Goal: Information Seeking & Learning: Get advice/opinions

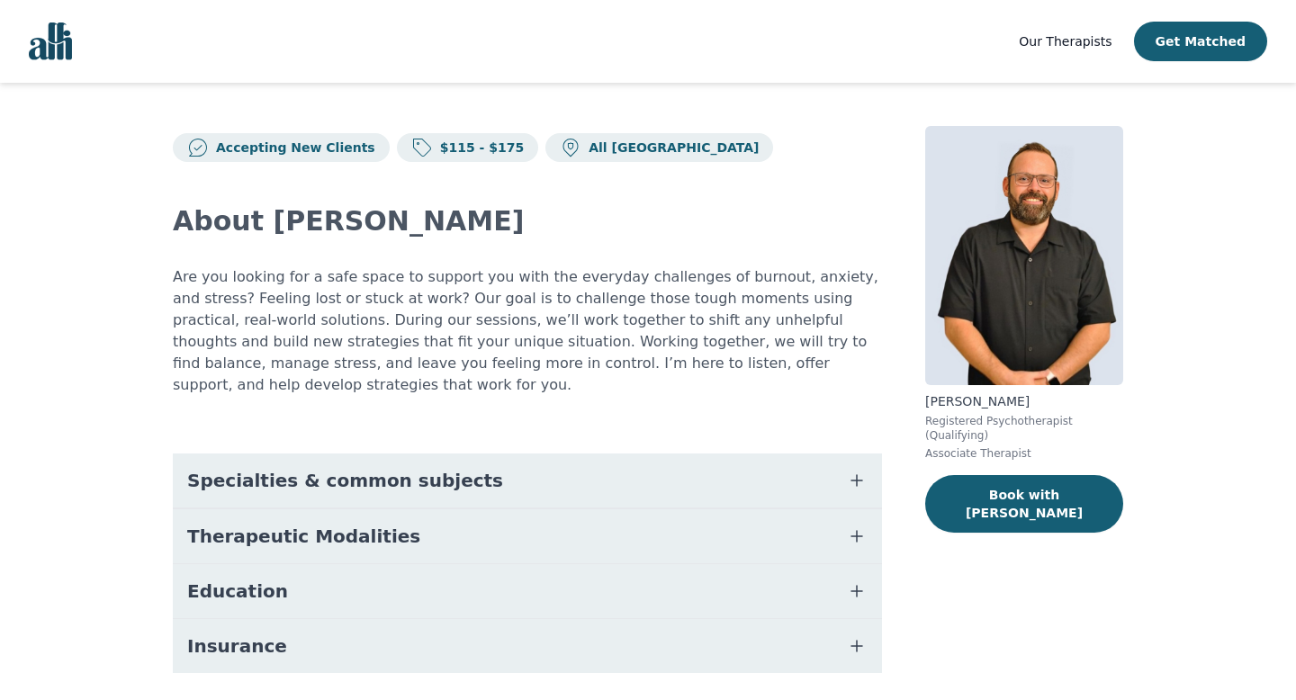
click at [637, 454] on button "Specialties & common subjects" at bounding box center [527, 481] width 709 height 54
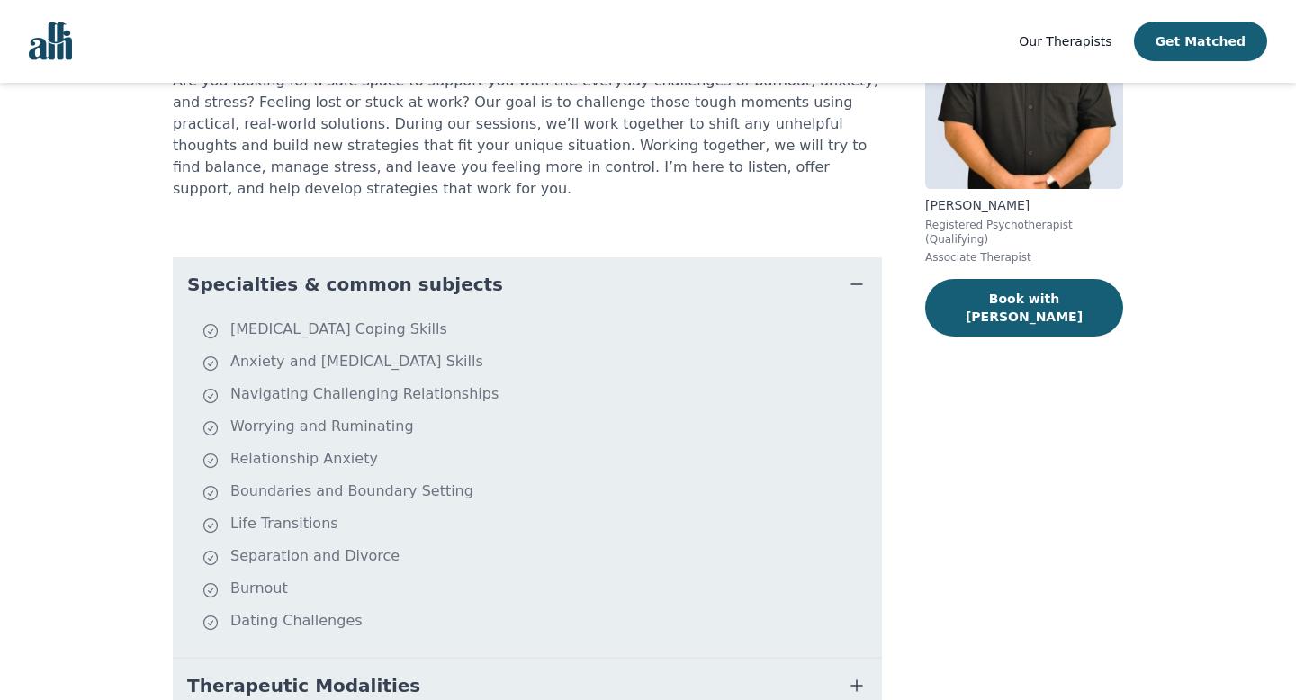
scroll to position [194, 0]
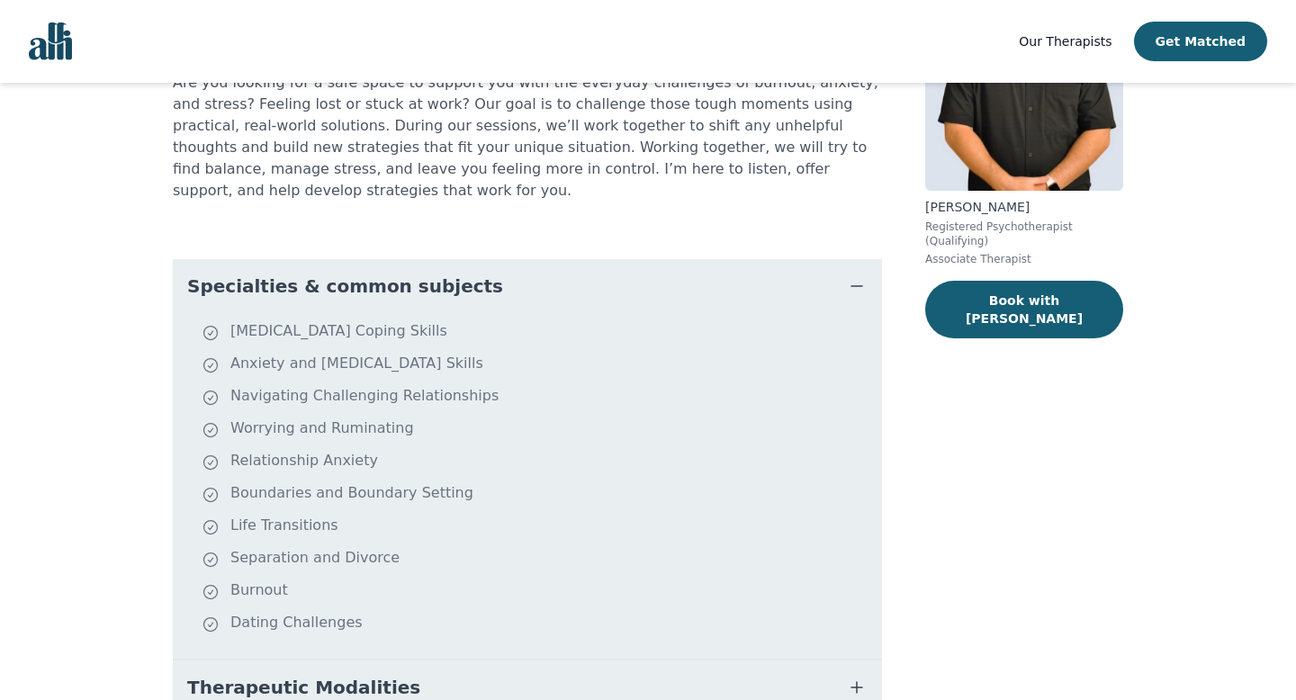
click at [747, 277] on button "Specialties & common subjects" at bounding box center [527, 286] width 709 height 54
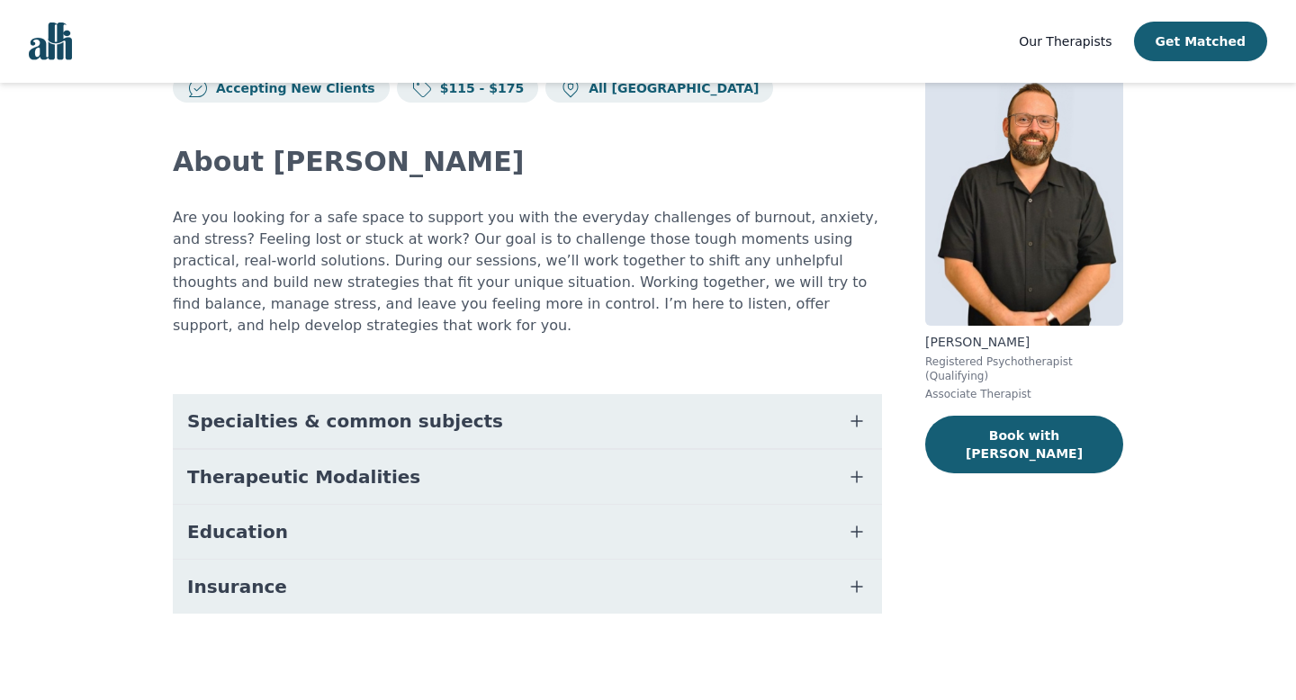
scroll to position [38, 0]
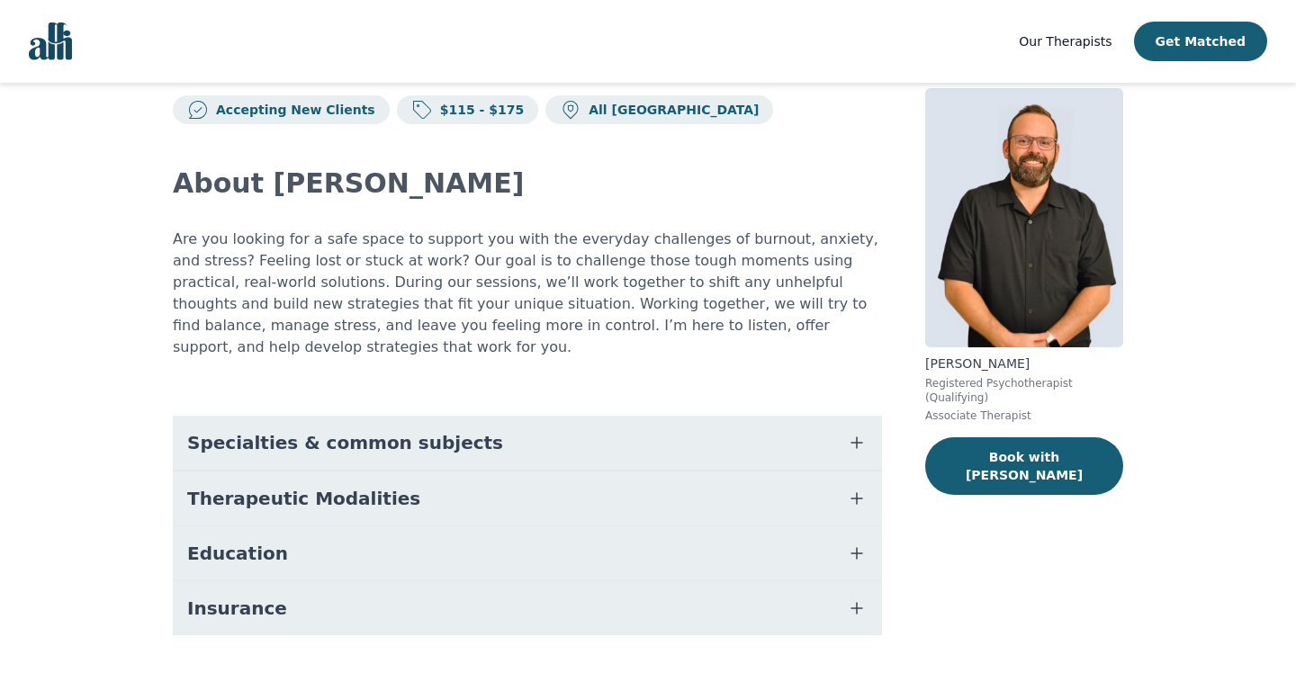
click at [592, 478] on button "Therapeutic Modalities" at bounding box center [527, 499] width 709 height 54
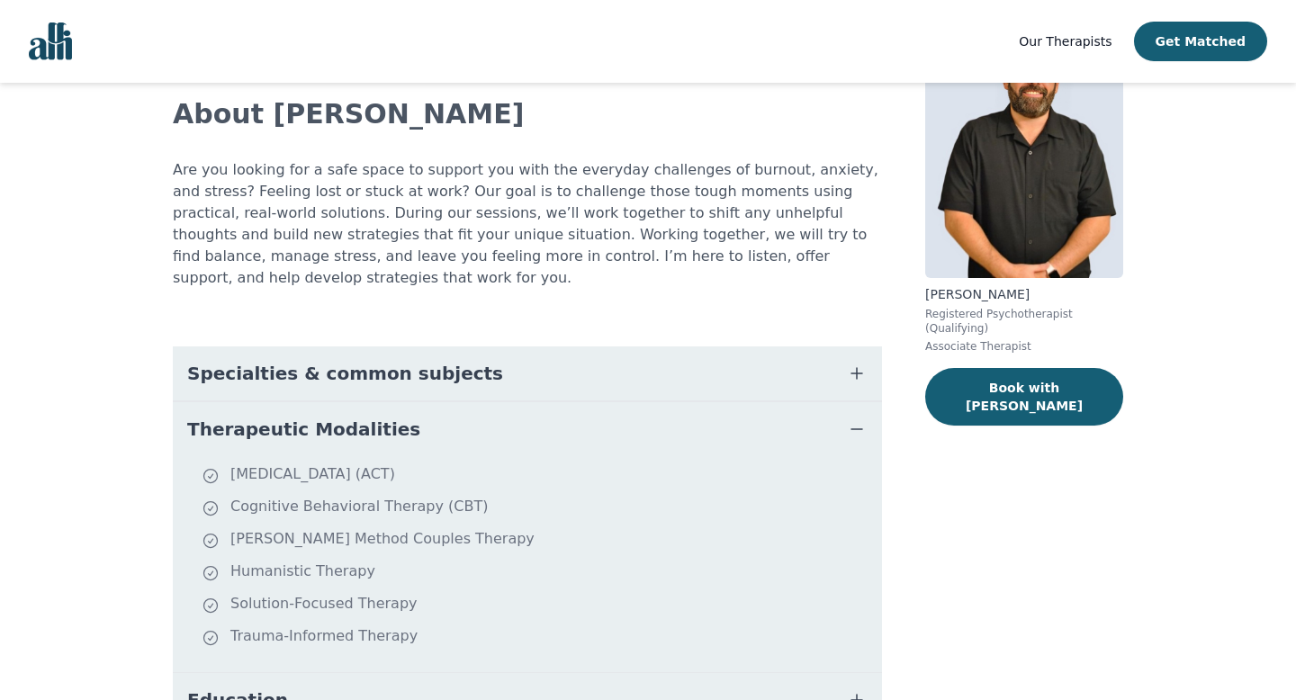
scroll to position [109, 0]
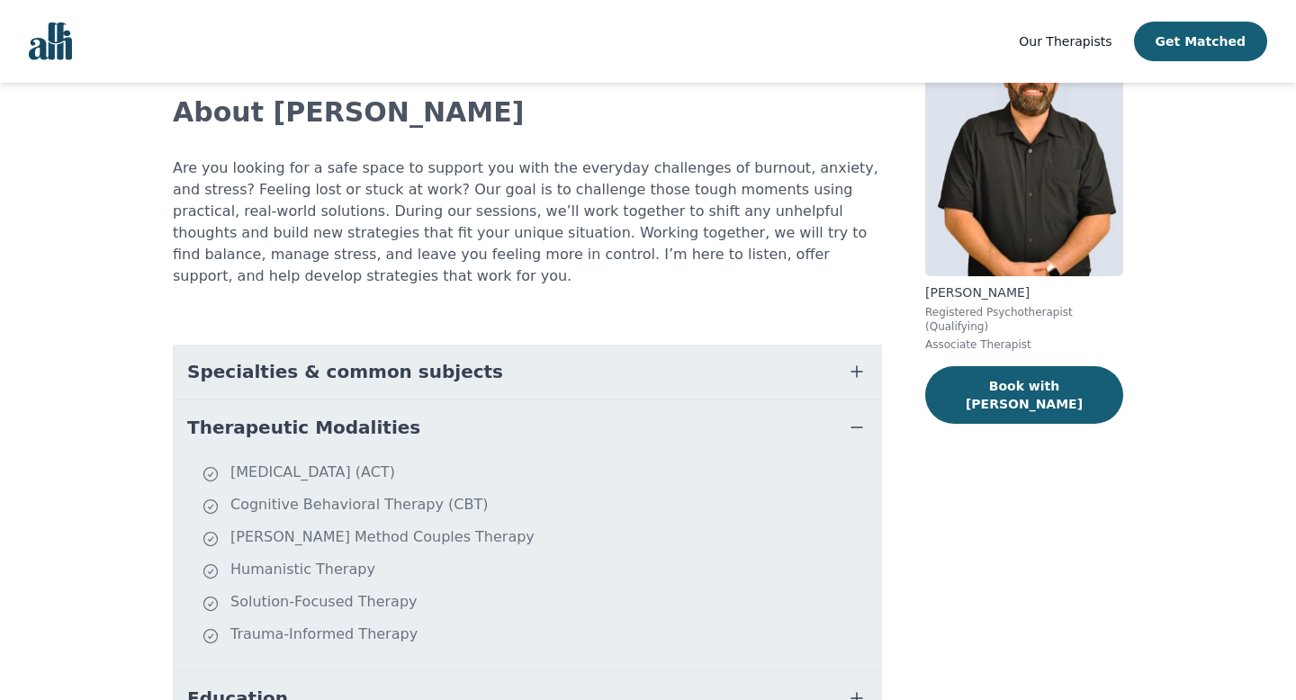
click at [596, 431] on button "Therapeutic Modalities" at bounding box center [527, 427] width 709 height 54
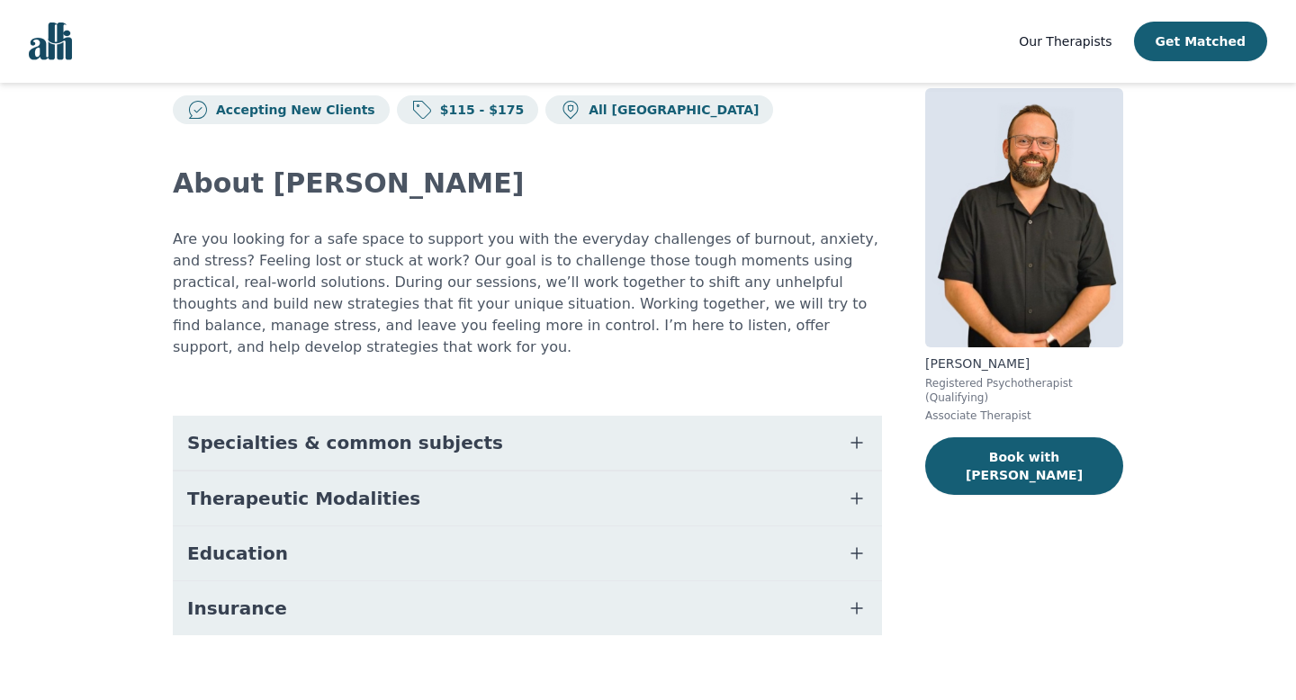
click at [555, 538] on button "Education" at bounding box center [527, 553] width 709 height 54
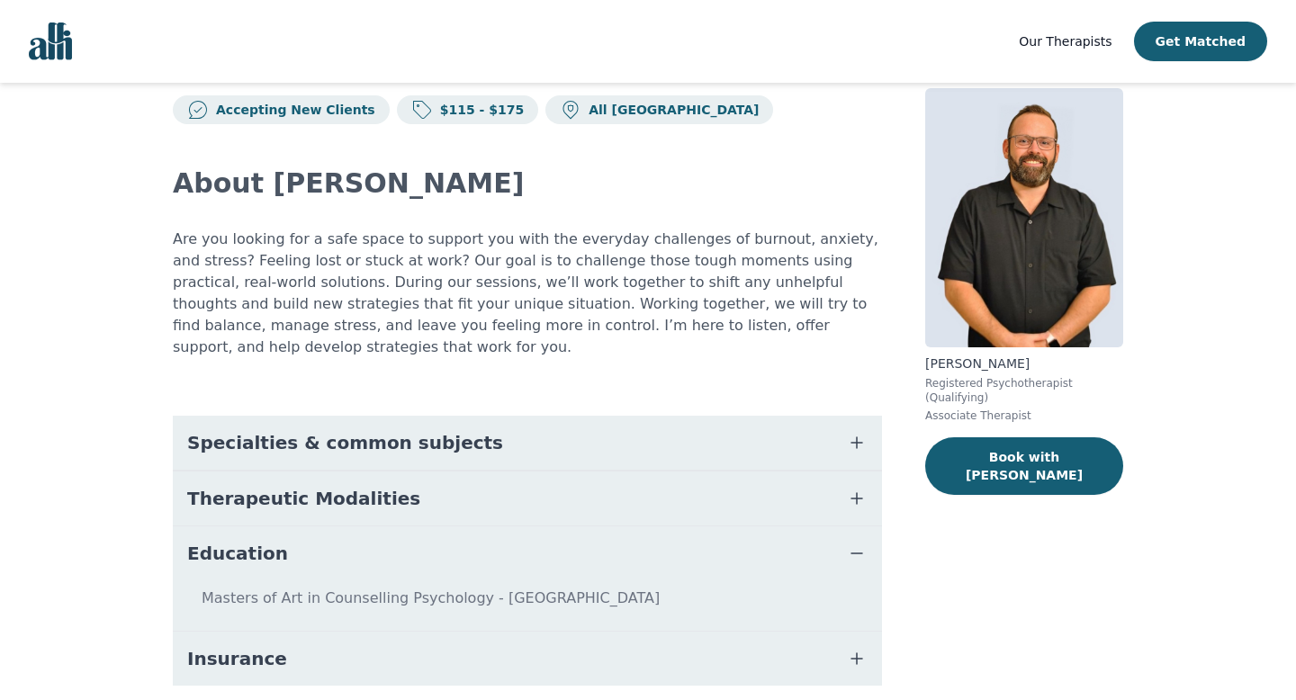
click at [555, 533] on button "Education" at bounding box center [527, 553] width 709 height 54
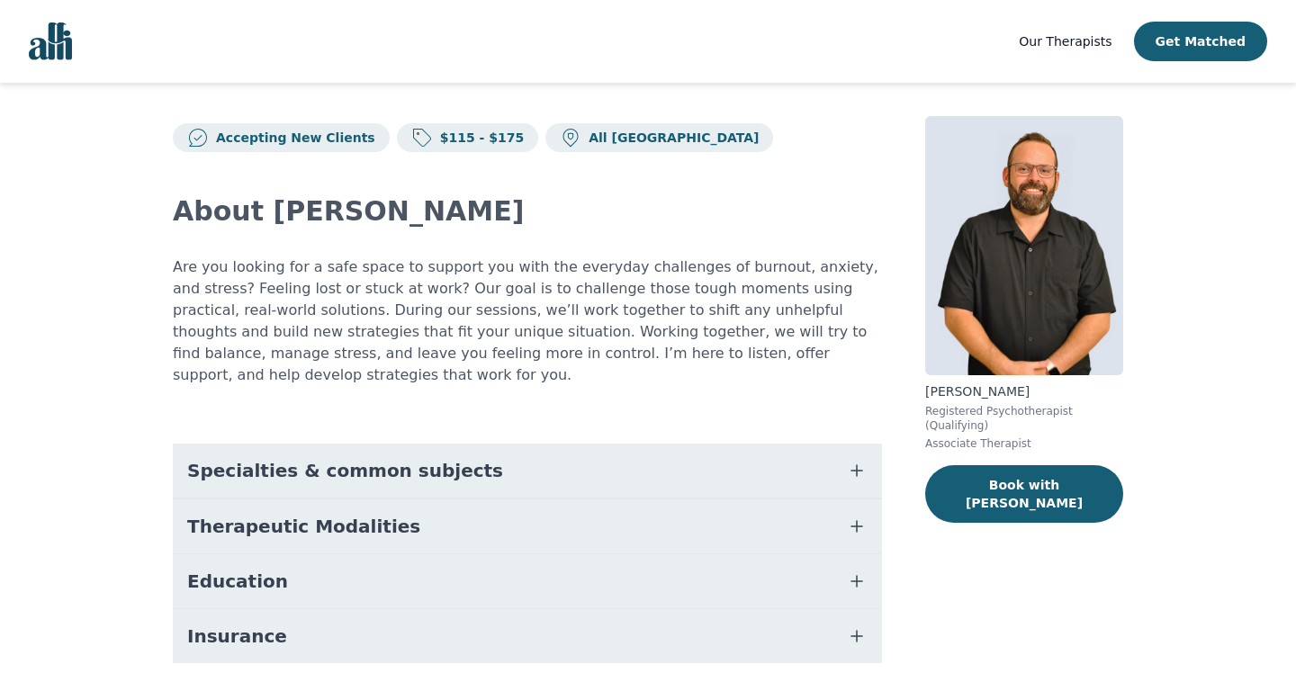
scroll to position [7, 0]
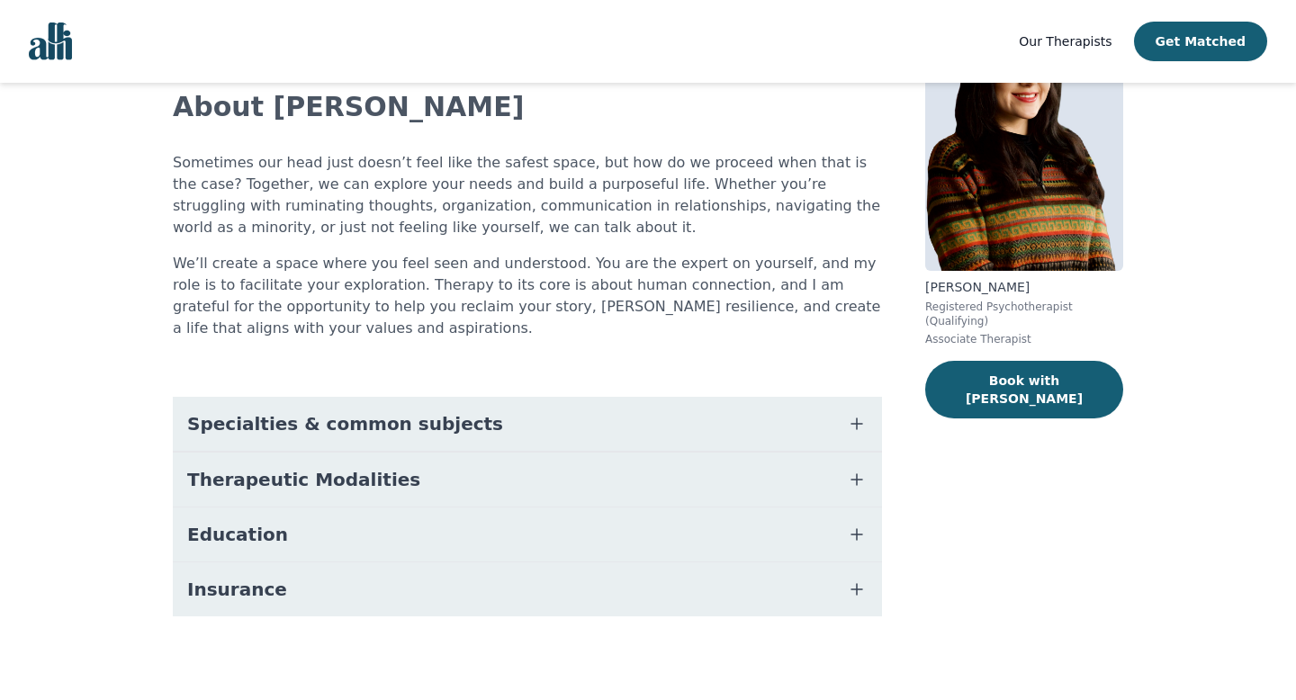
scroll to position [115, 0]
click at [508, 423] on button "Specialties & common subjects" at bounding box center [527, 423] width 709 height 54
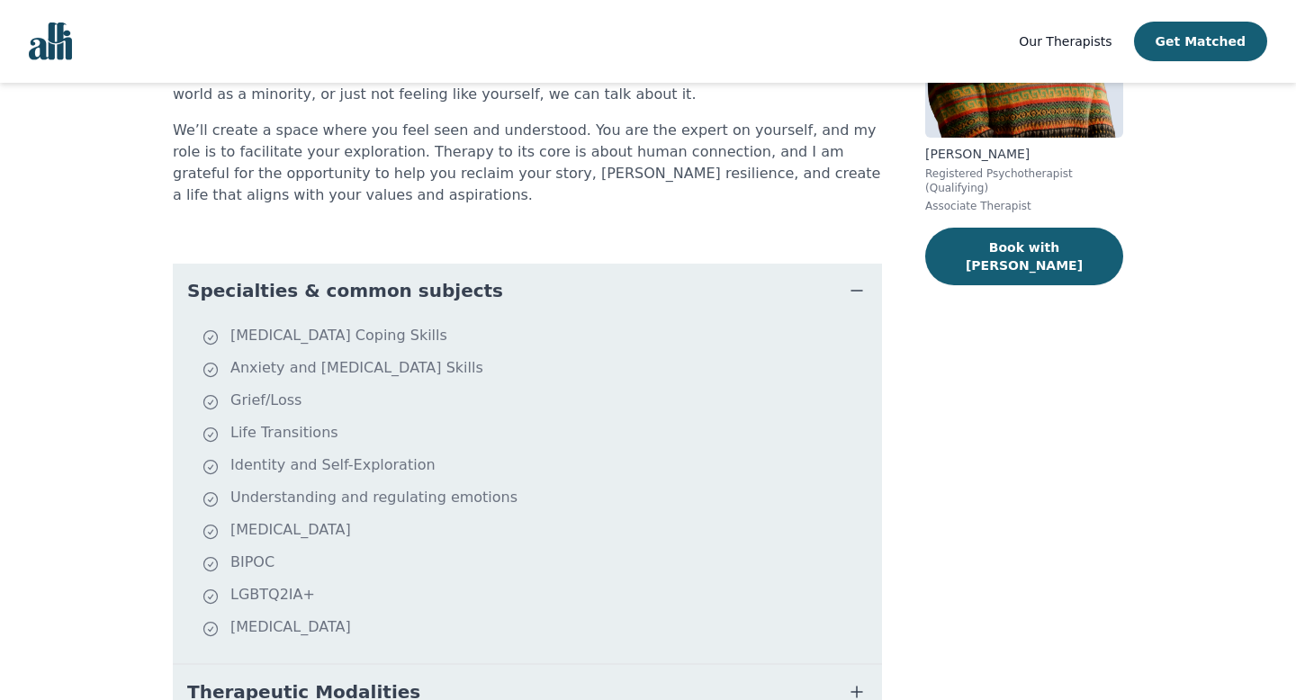
scroll to position [249, 0]
click at [562, 305] on button "Specialties & common subjects" at bounding box center [527, 289] width 709 height 54
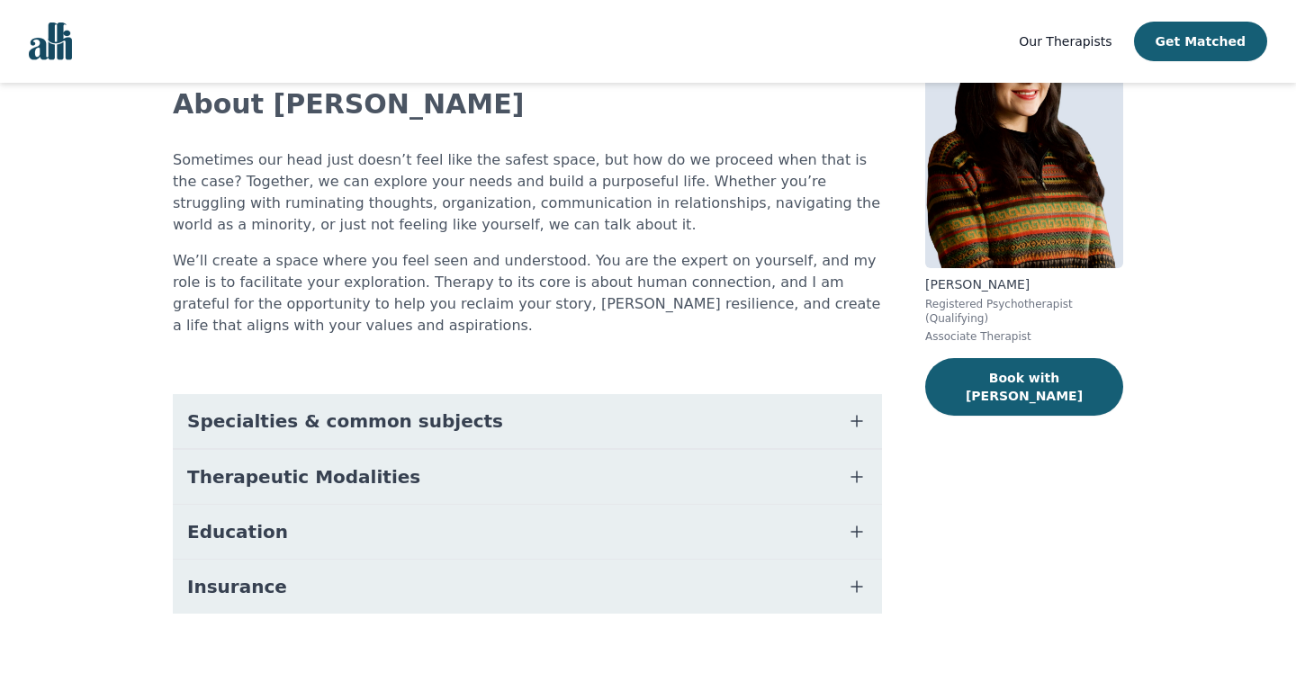
click at [506, 471] on button "Therapeutic Modalities" at bounding box center [527, 477] width 709 height 54
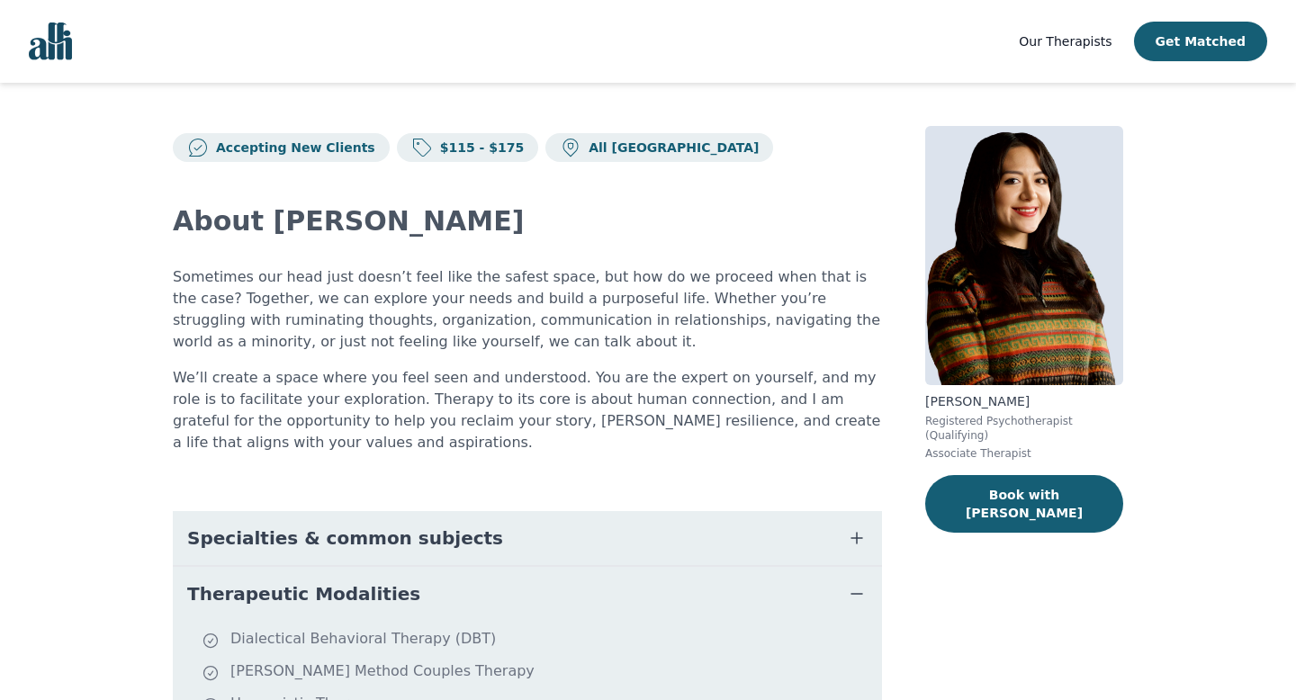
scroll to position [0, 0]
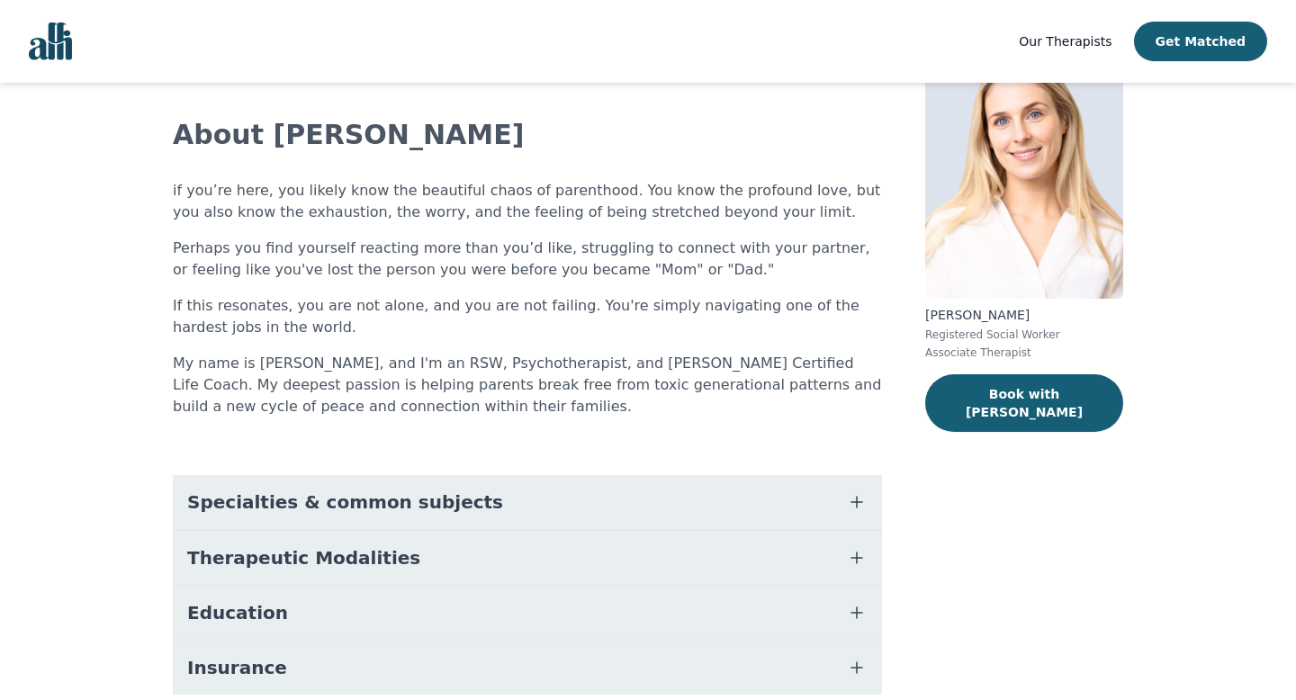
scroll to position [106, 0]
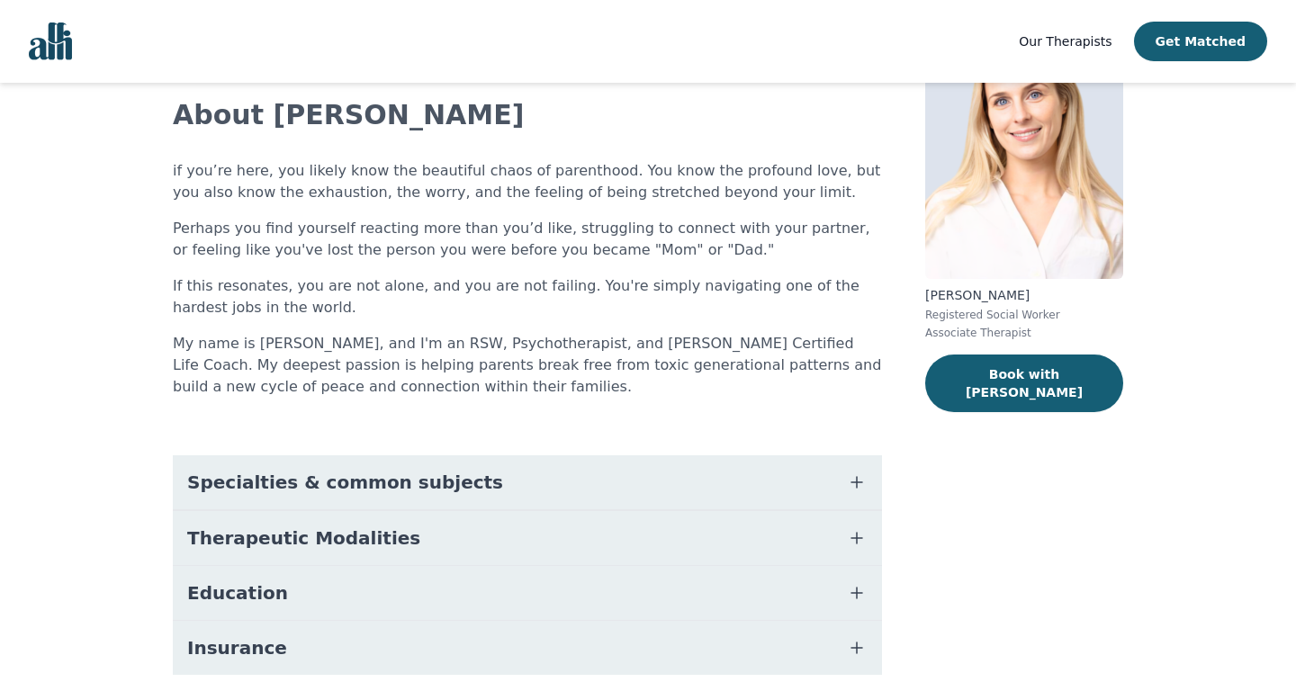
click at [834, 491] on button "Specialties & common subjects" at bounding box center [527, 482] width 709 height 54
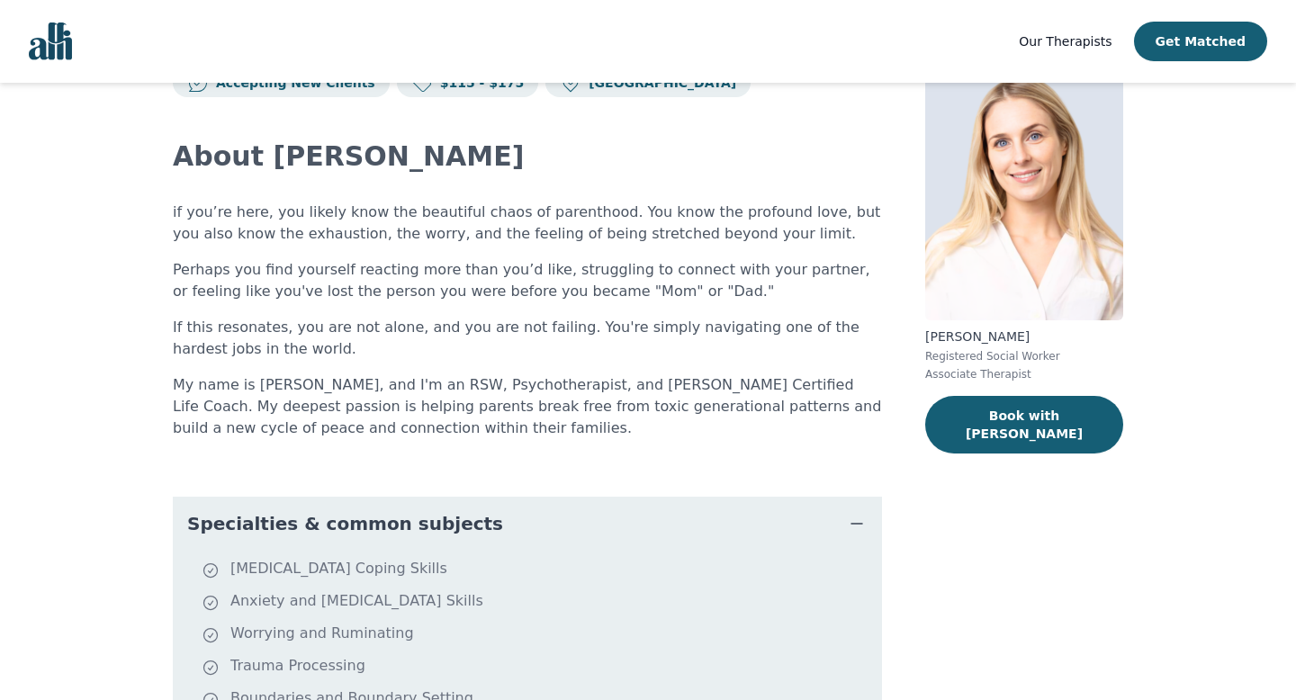
scroll to position [0, 0]
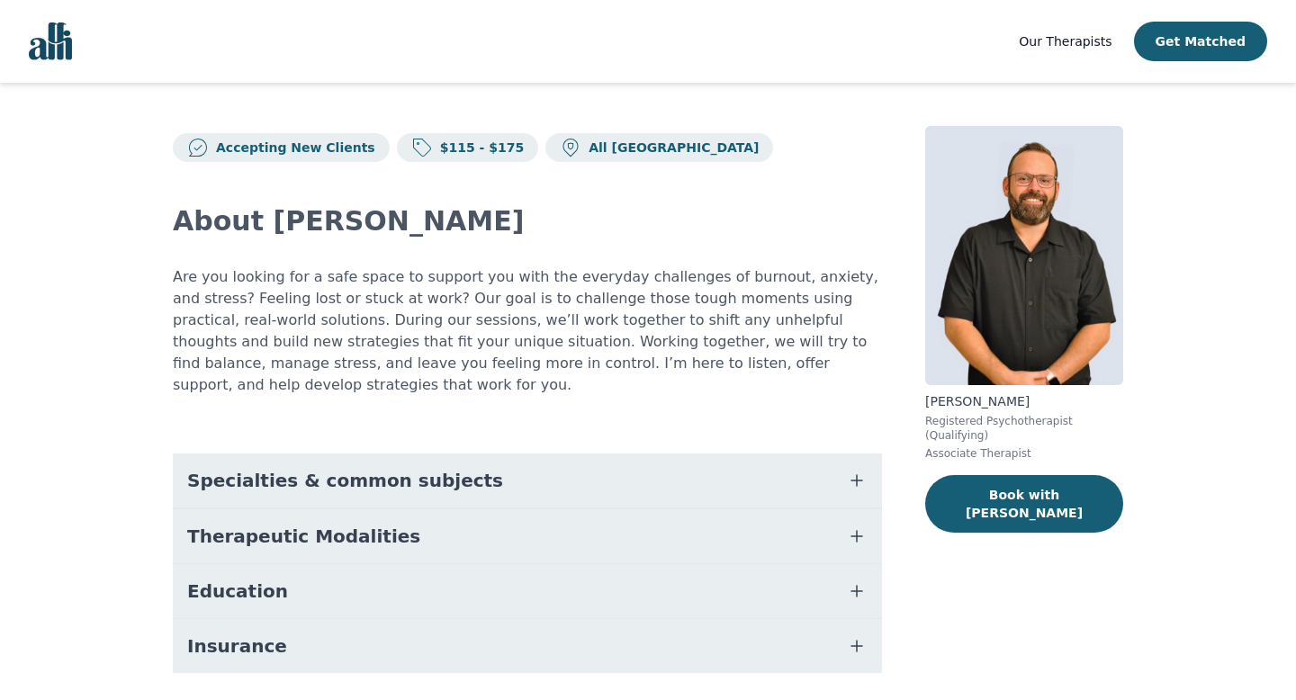
scroll to position [38, 0]
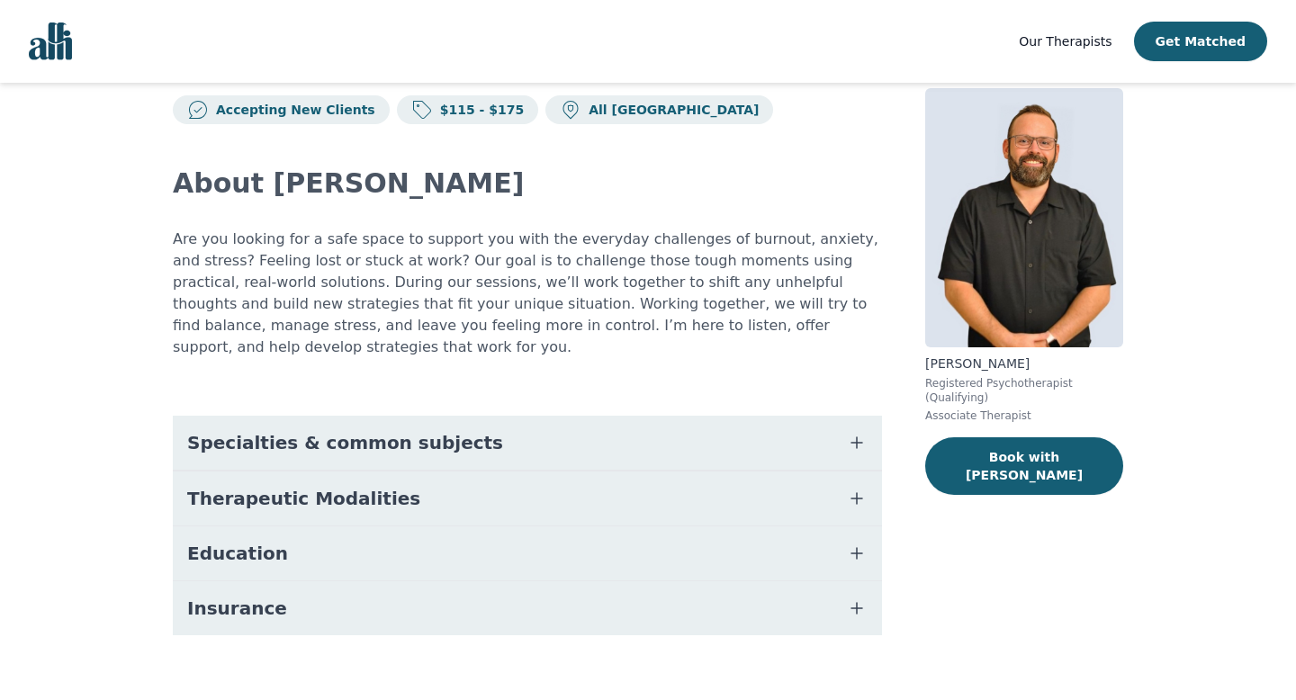
click at [617, 593] on button "Insurance" at bounding box center [527, 608] width 709 height 54
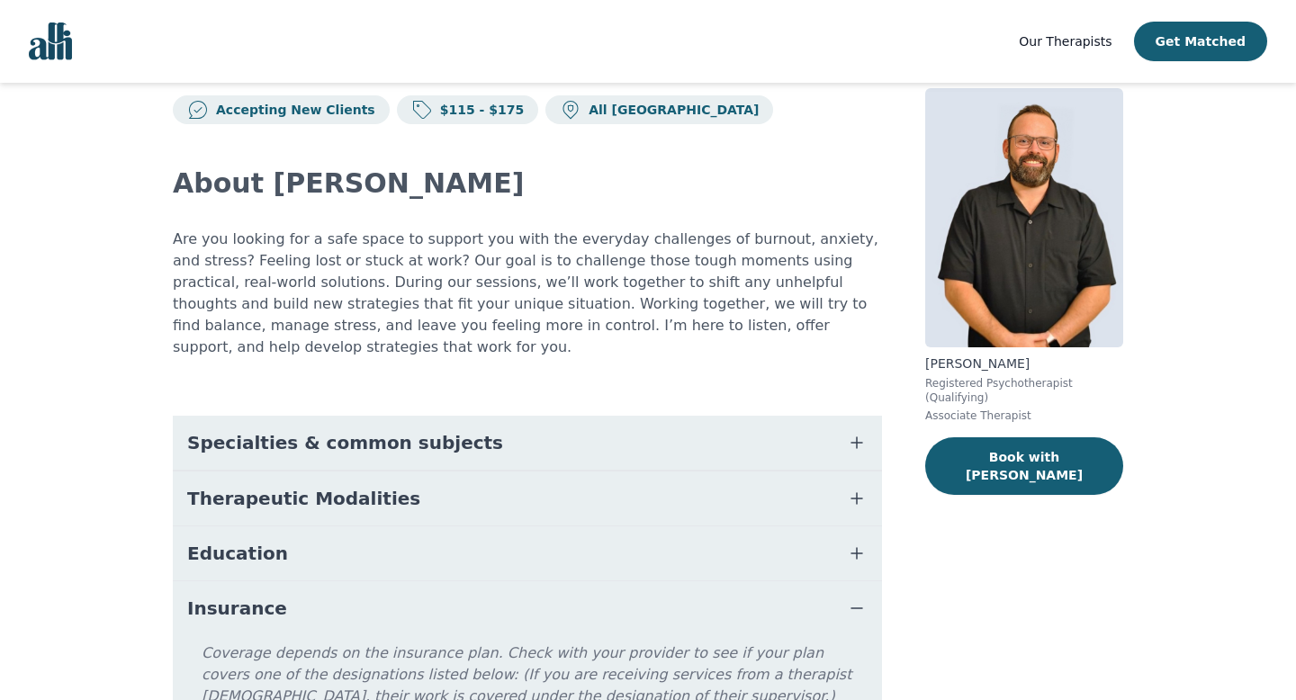
scroll to position [171, 0]
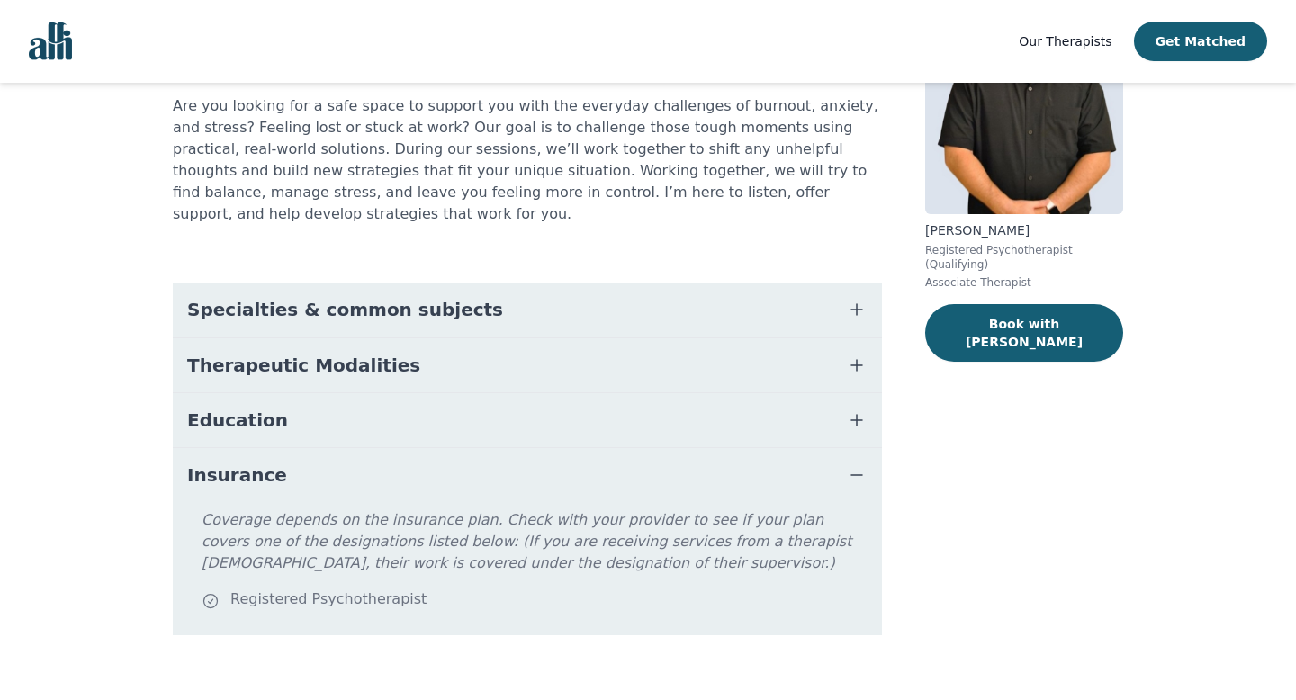
click at [644, 448] on button "Insurance" at bounding box center [527, 475] width 709 height 54
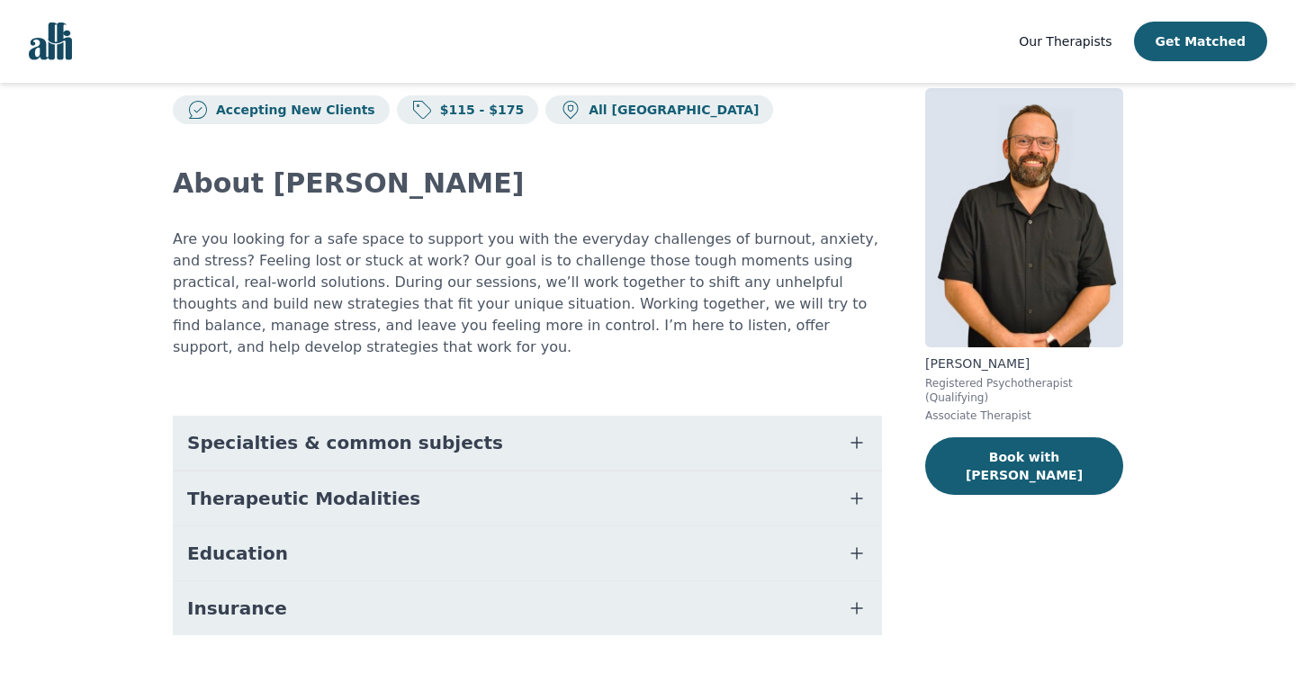
scroll to position [0, 0]
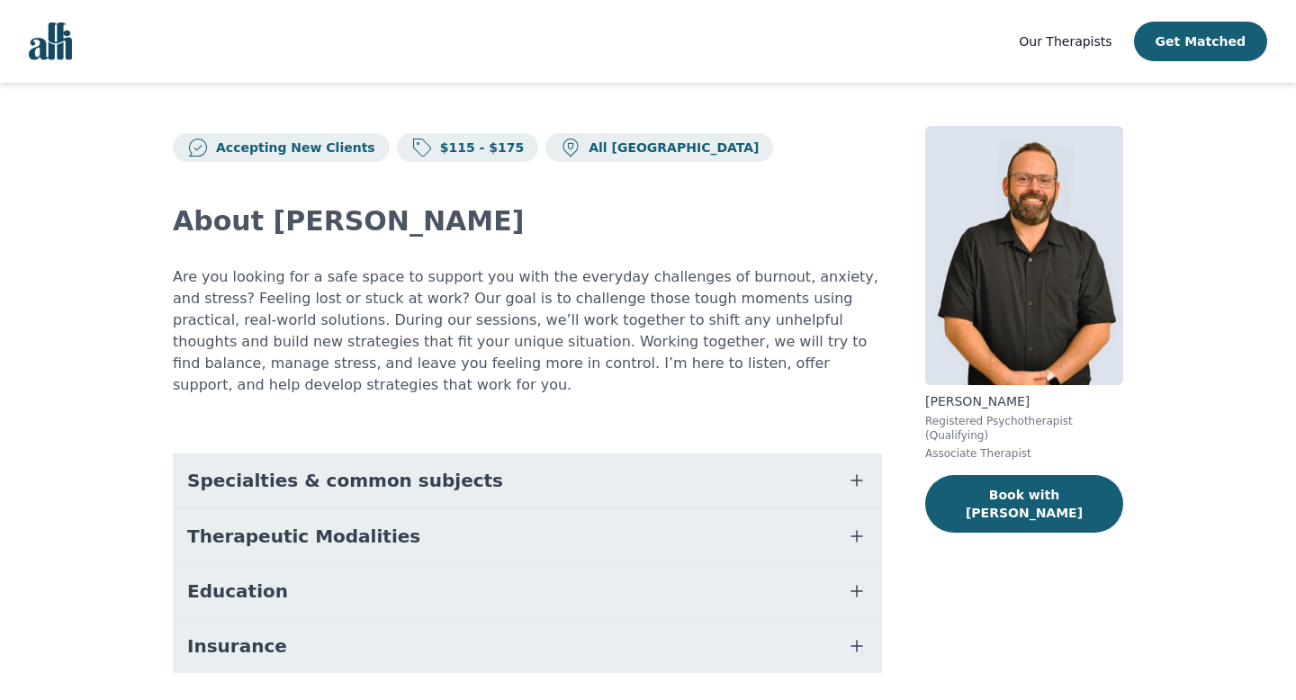
click at [497, 619] on button "Insurance" at bounding box center [527, 646] width 709 height 54
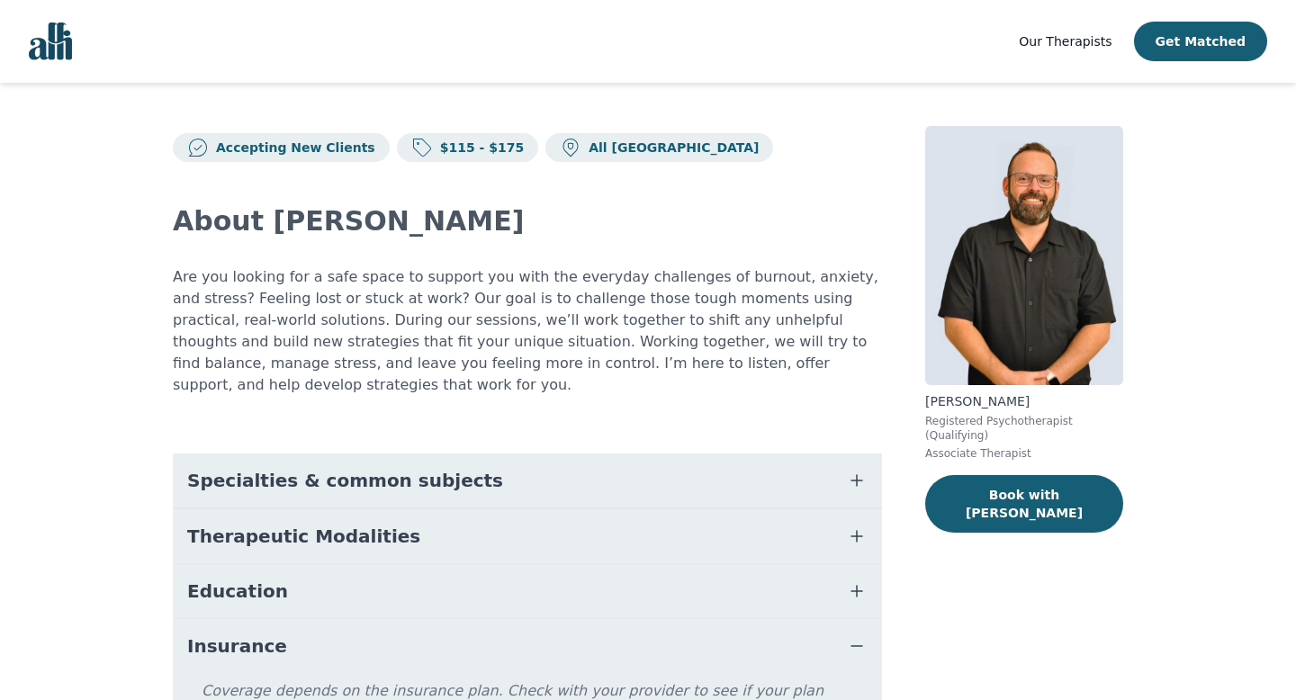
scroll to position [155, 0]
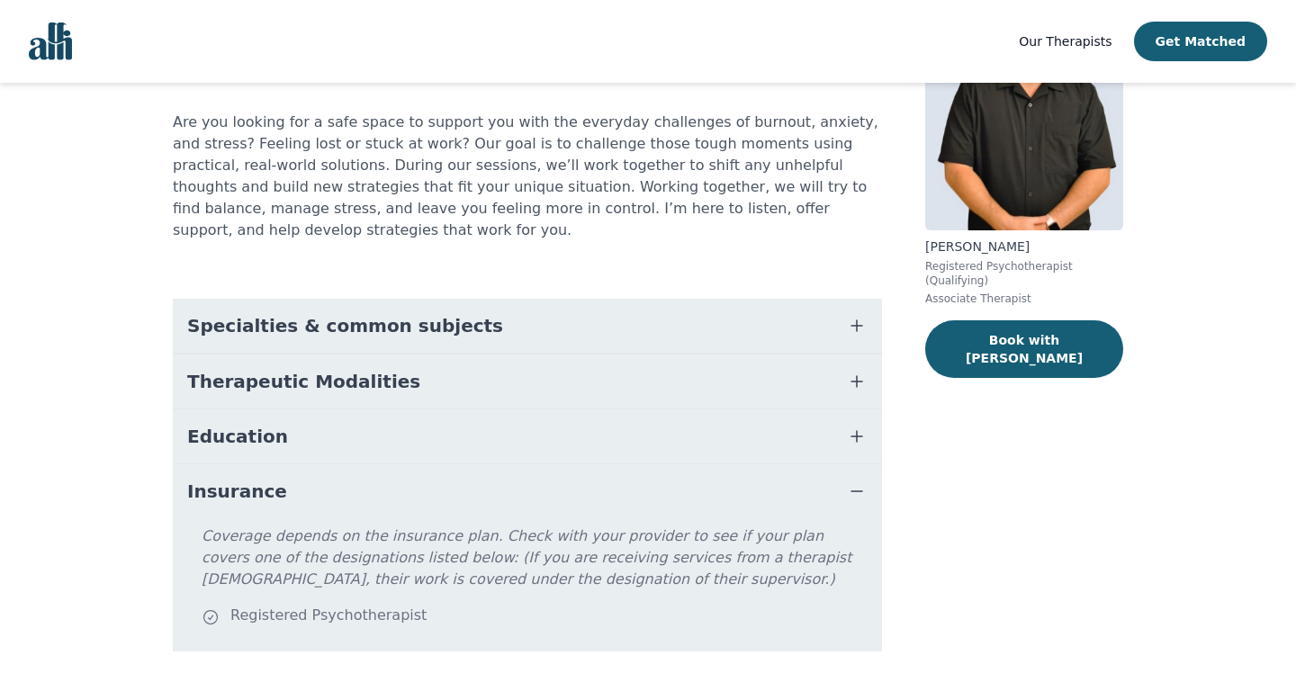
click at [515, 465] on button "Insurance" at bounding box center [527, 491] width 709 height 54
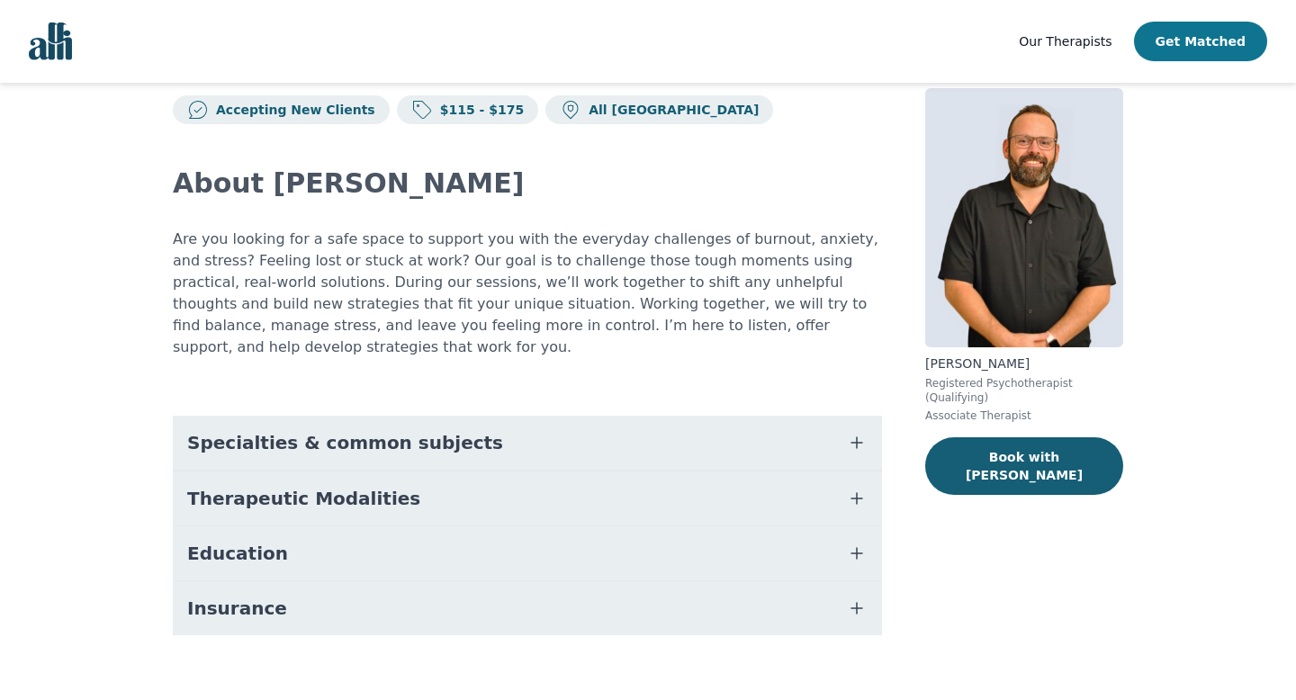
click at [1249, 35] on button "Get Matched" at bounding box center [1200, 42] width 133 height 40
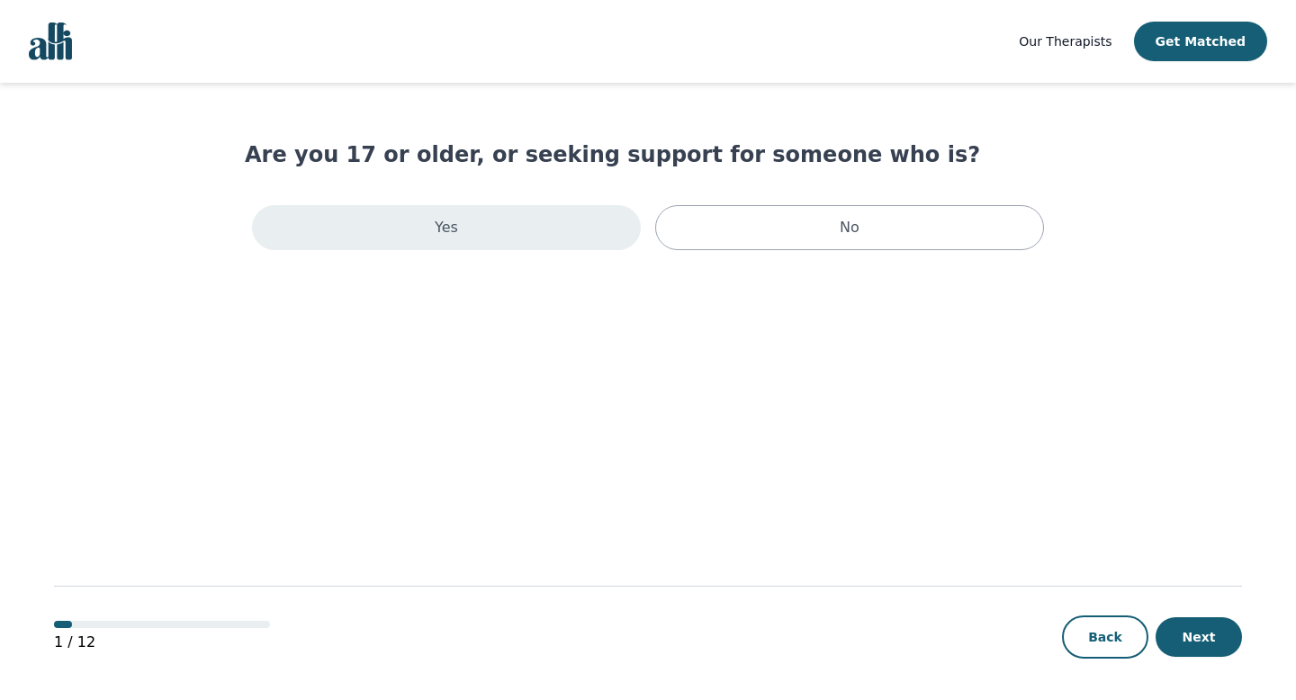
click at [589, 242] on div "Yes" at bounding box center [446, 227] width 389 height 45
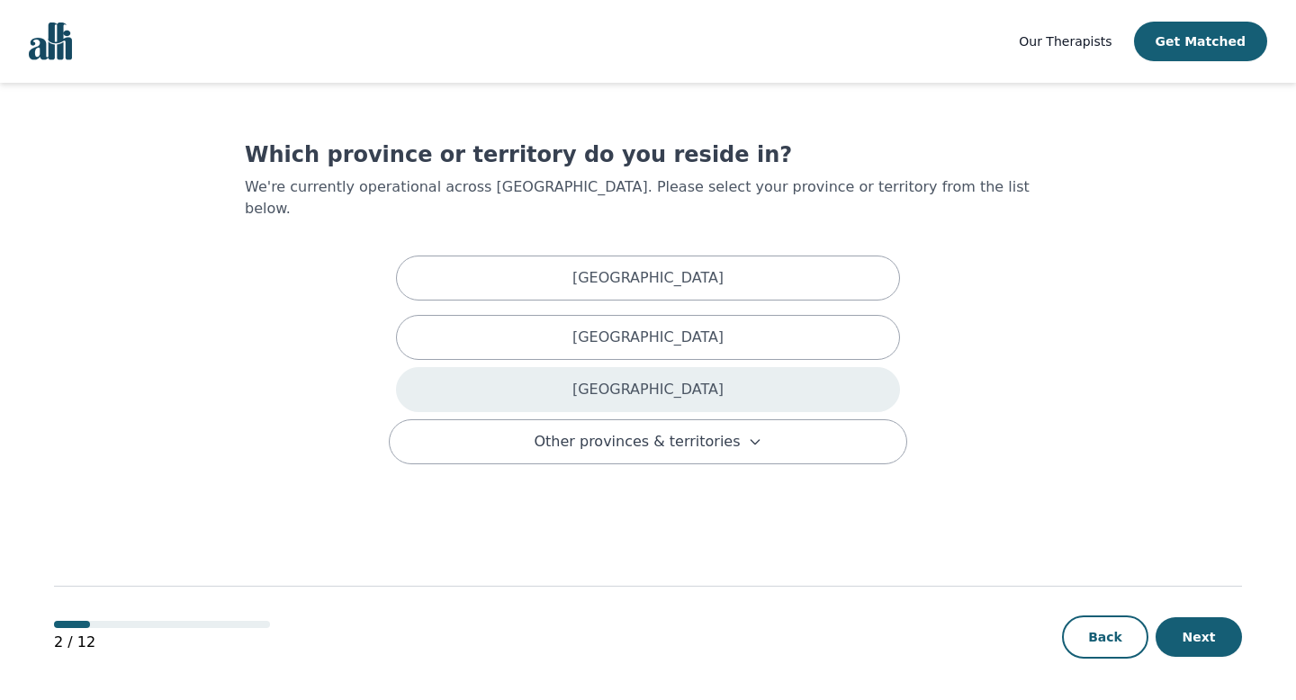
click at [646, 379] on p "Ontario" at bounding box center [647, 390] width 151 height 22
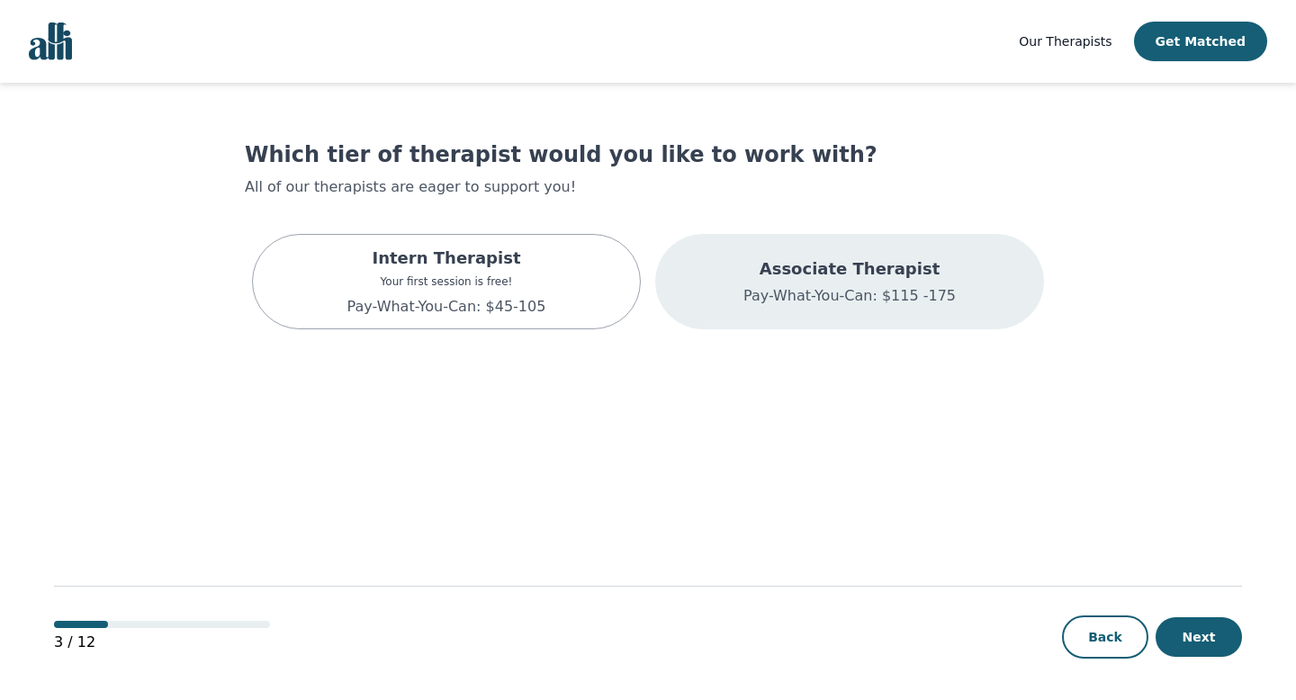
click at [726, 301] on div "Associate Therapist Pay-What-You-Can: $115 -175" at bounding box center [849, 281] width 389 height 95
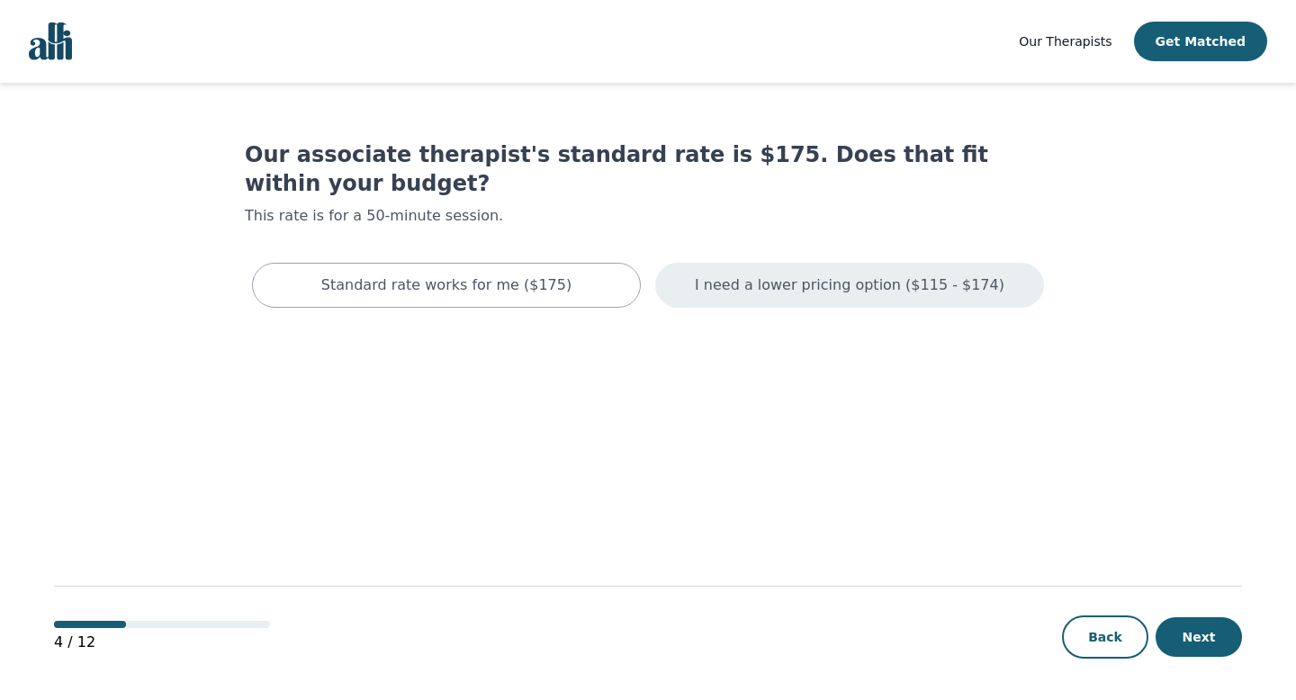
click at [726, 269] on div "I need a lower pricing option ($115 - $174)" at bounding box center [849, 285] width 389 height 45
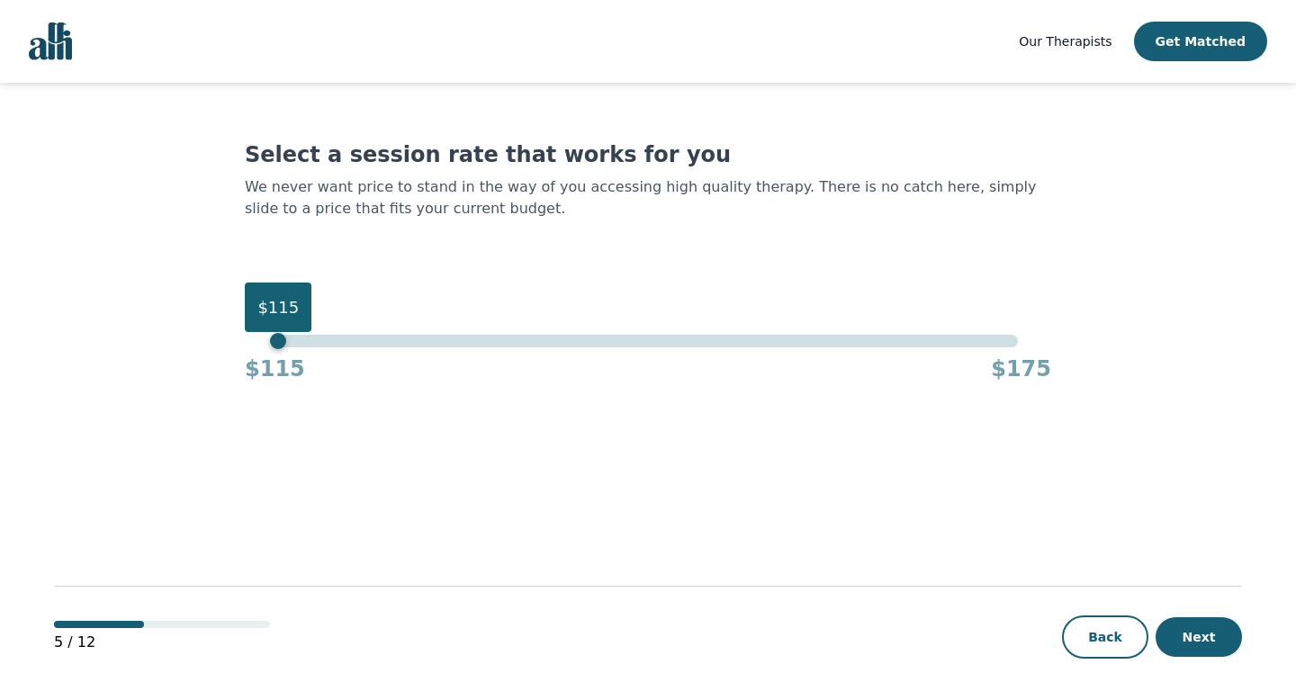
drag, startPoint x: 1018, startPoint y: 341, endPoint x: 193, endPoint y: 379, distance: 826.1
click at [193, 379] on main "Select a session rate that works for you We never want price to stand in the wa…" at bounding box center [648, 392] width 1188 height 619
click at [1173, 650] on button "Next" at bounding box center [1199, 637] width 86 height 40
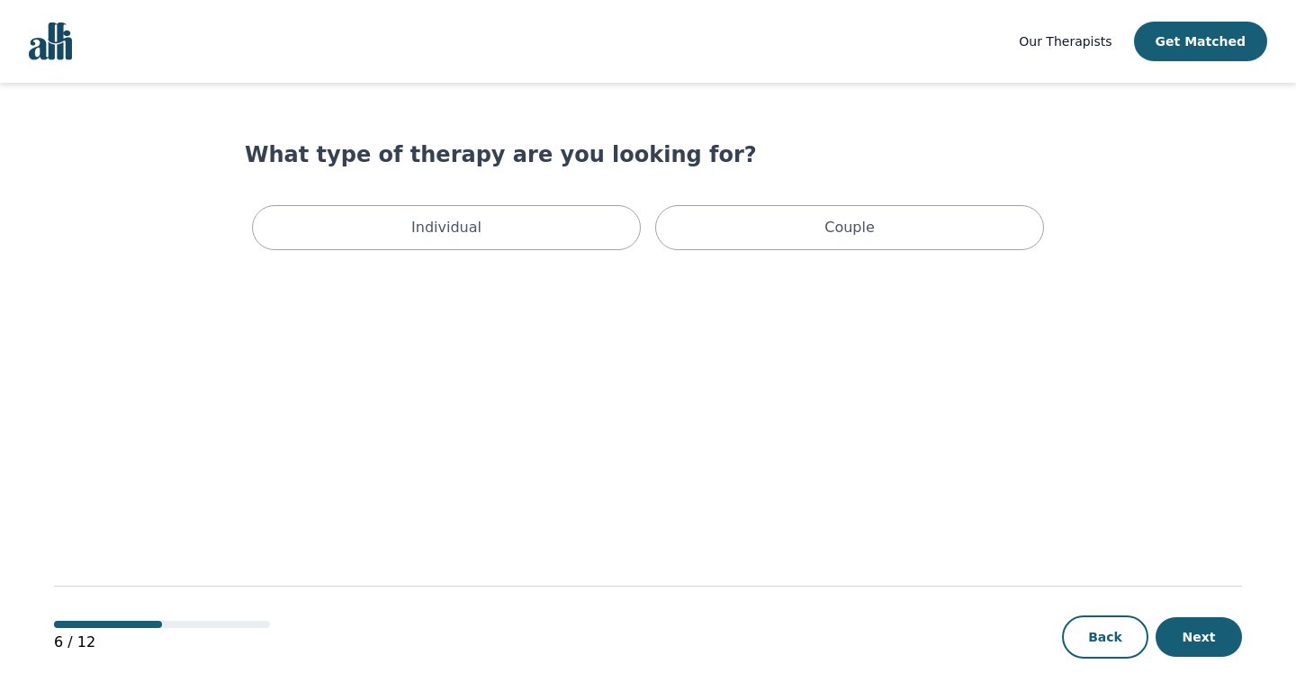
click at [544, 253] on div "Individual Couple" at bounding box center [648, 227] width 806 height 59
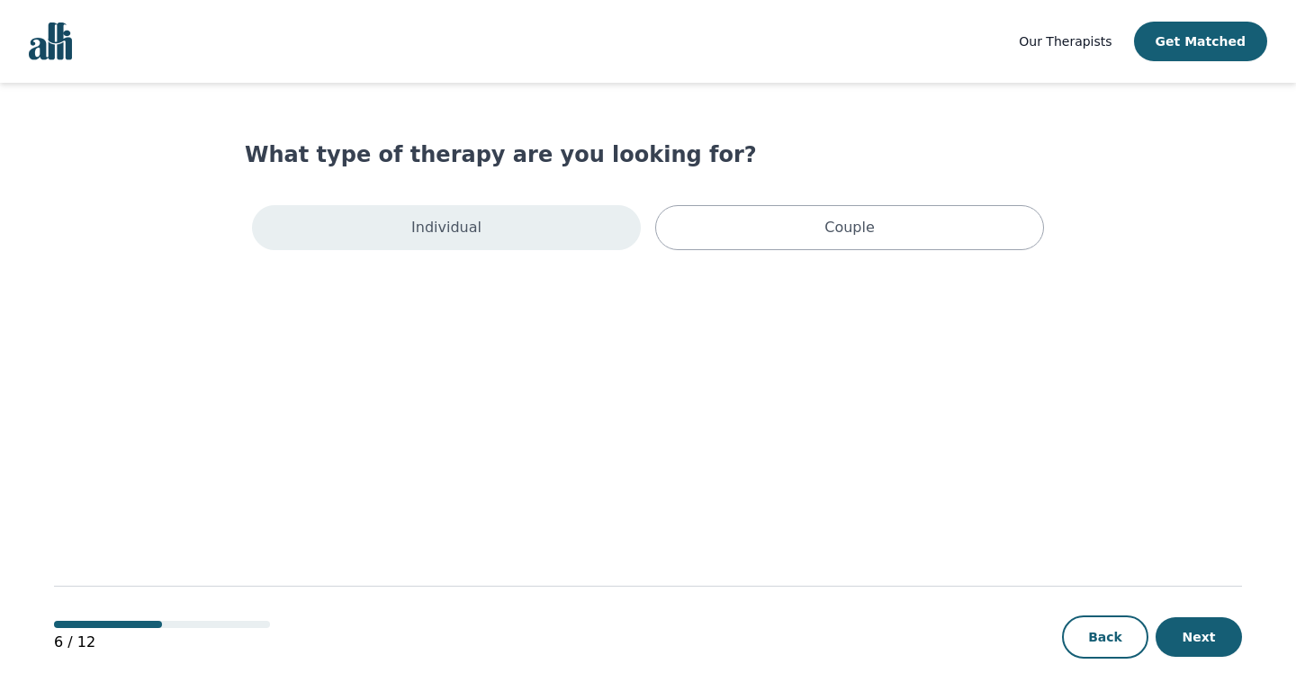
click at [547, 235] on div "Individual" at bounding box center [446, 227] width 389 height 45
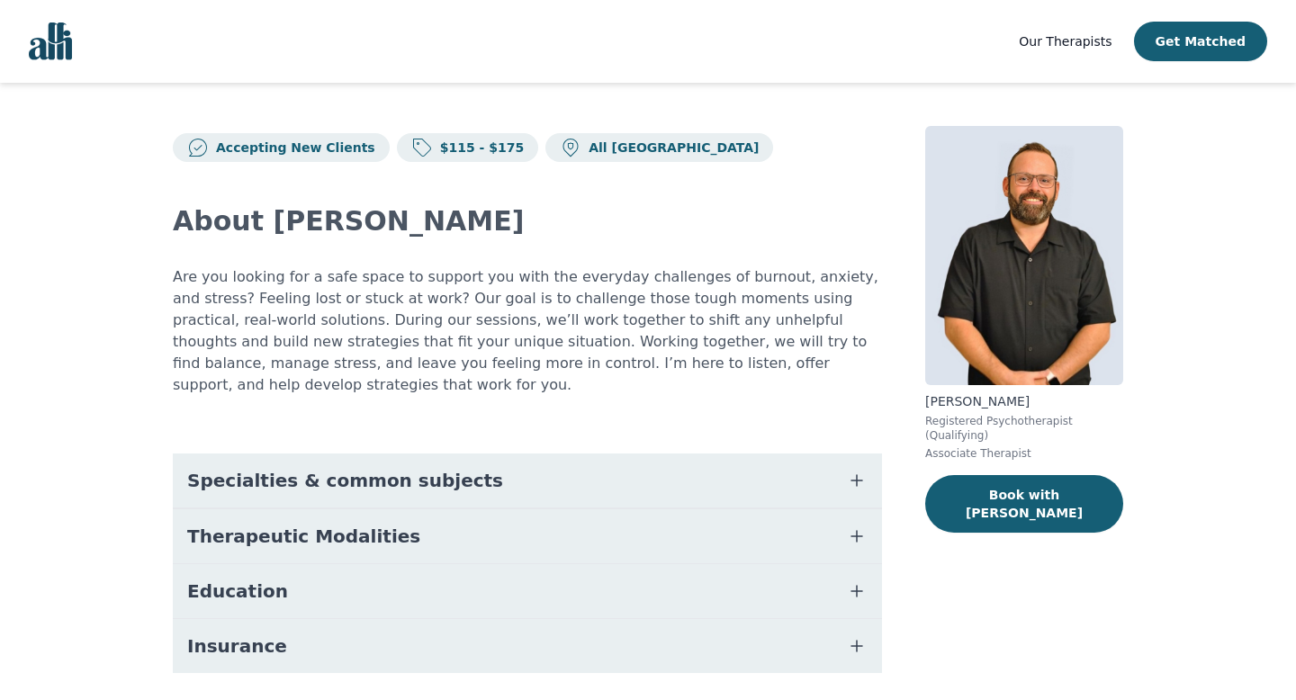
click at [1063, 25] on div "Our Therapists Get Matched" at bounding box center [1143, 42] width 248 height 40
click at [1063, 42] on span "Our Therapists" at bounding box center [1065, 41] width 93 height 14
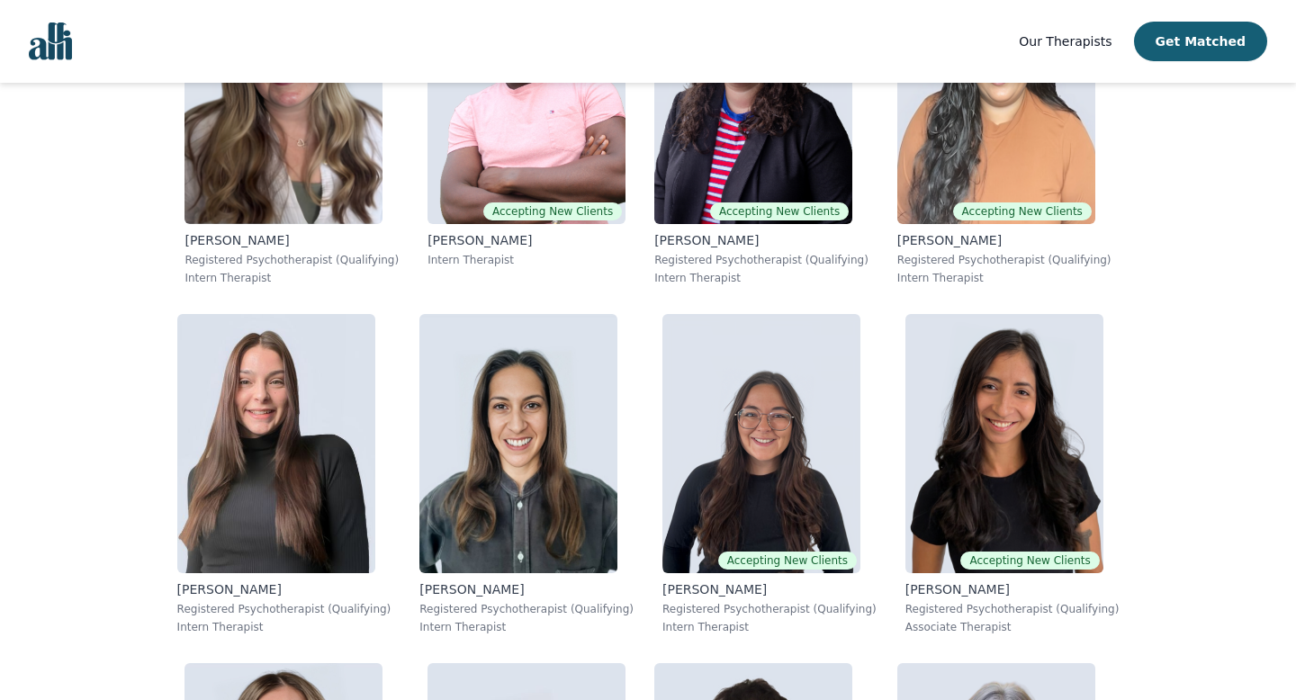
scroll to position [11030, 0]
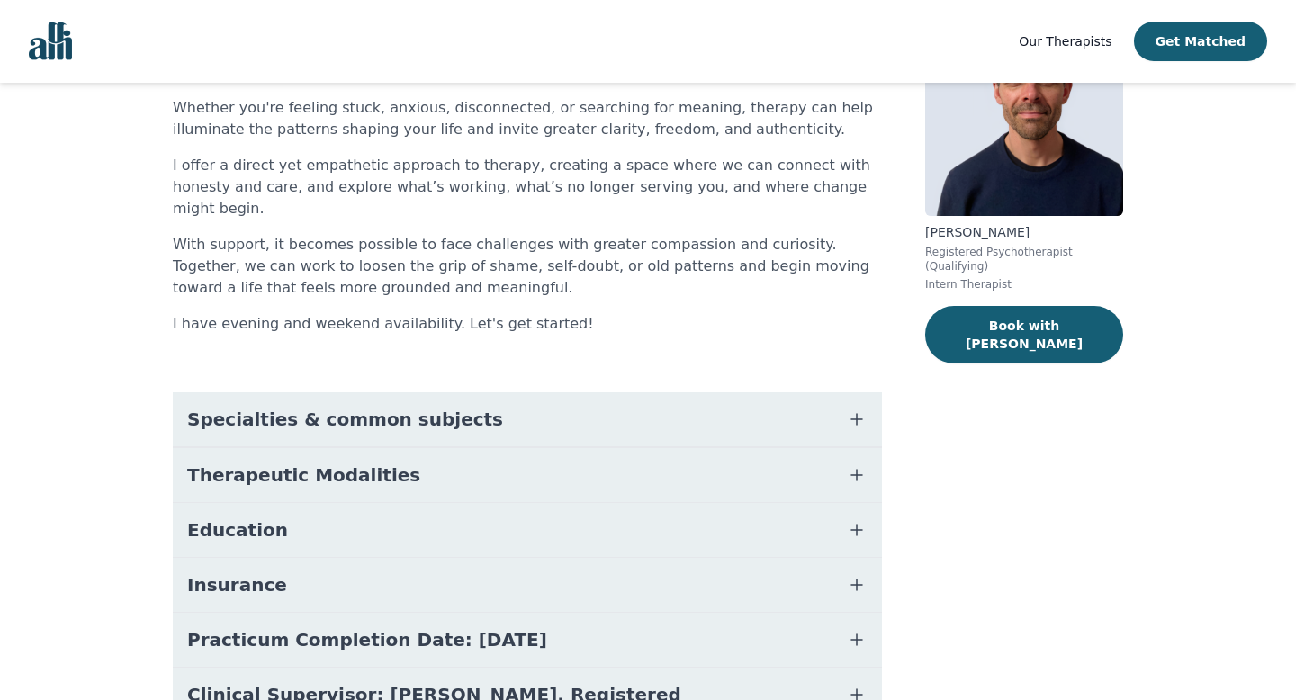
scroll to position [195, 0]
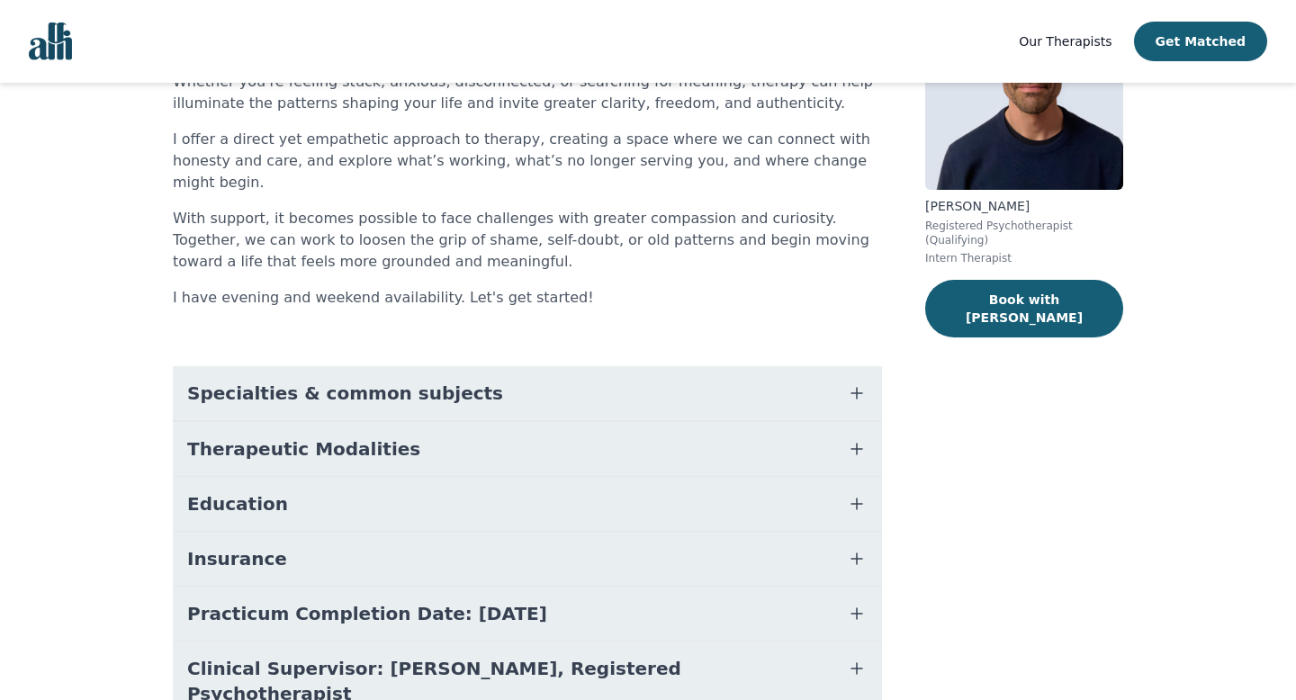
click at [479, 373] on button "Specialties & common subjects" at bounding box center [527, 393] width 709 height 54
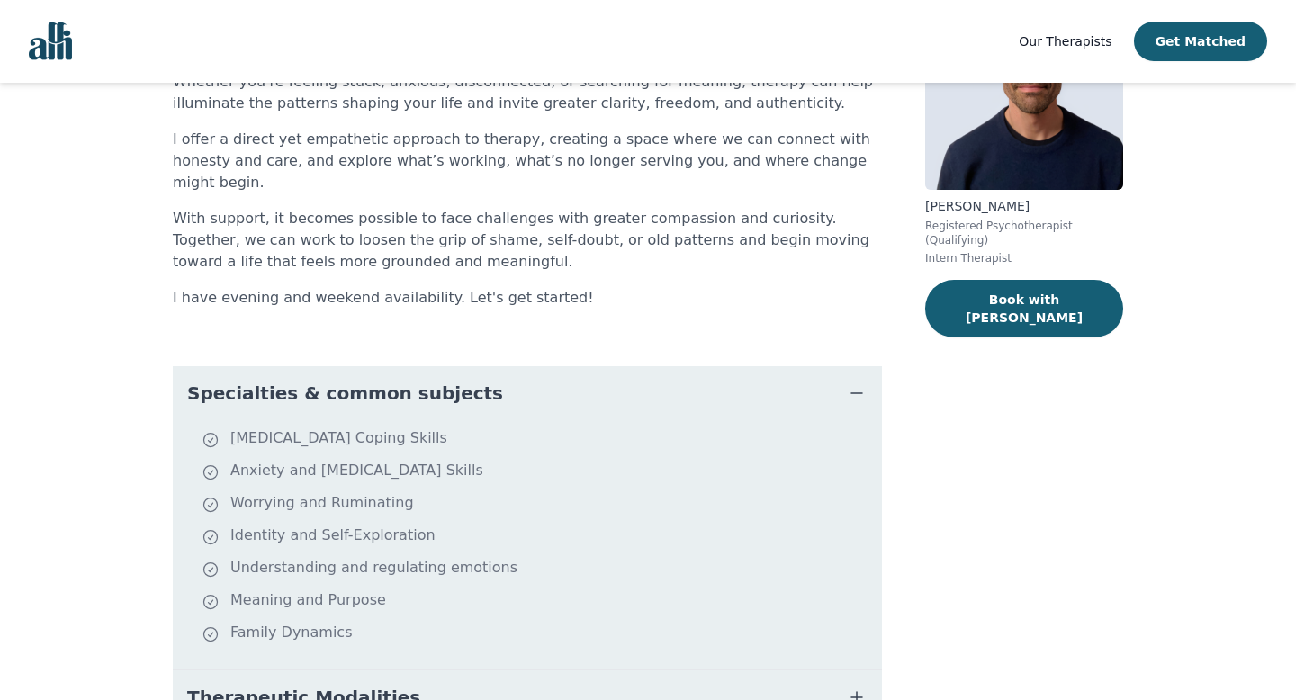
click at [480, 370] on button "Specialties & common subjects" at bounding box center [527, 393] width 709 height 54
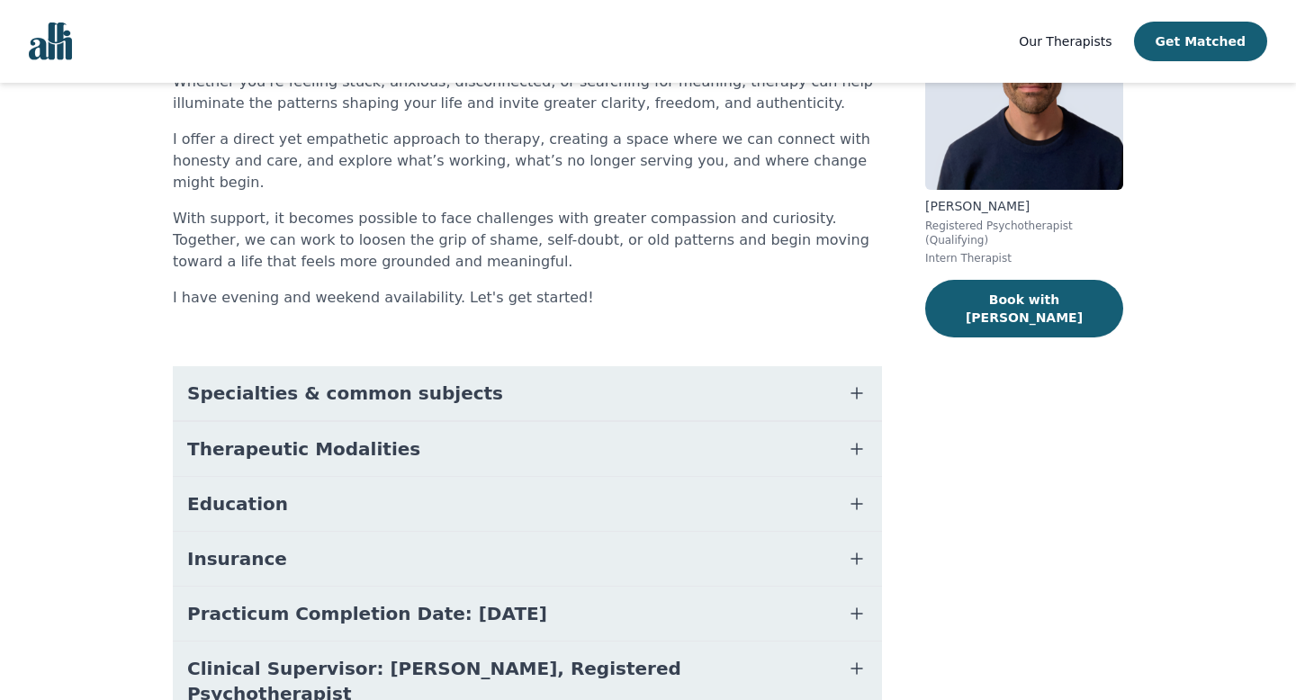
click at [478, 435] on button "Therapeutic Modalities" at bounding box center [527, 449] width 709 height 54
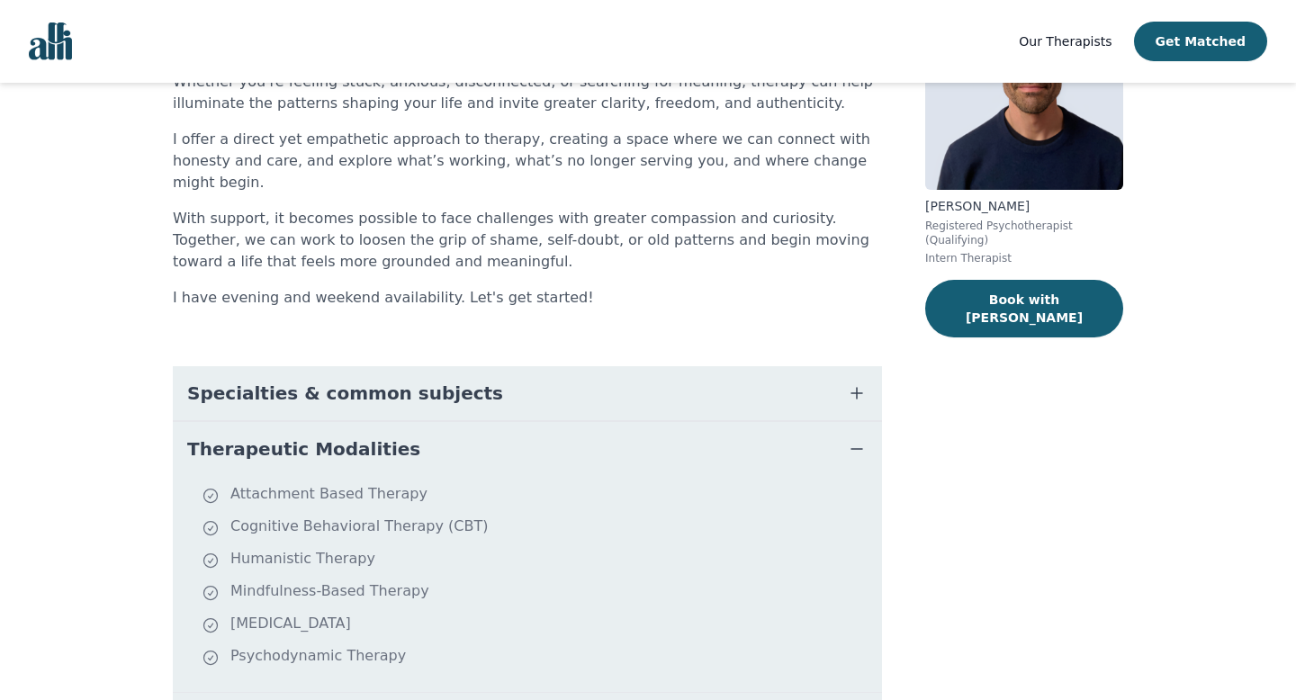
click at [478, 435] on button "Therapeutic Modalities" at bounding box center [527, 449] width 709 height 54
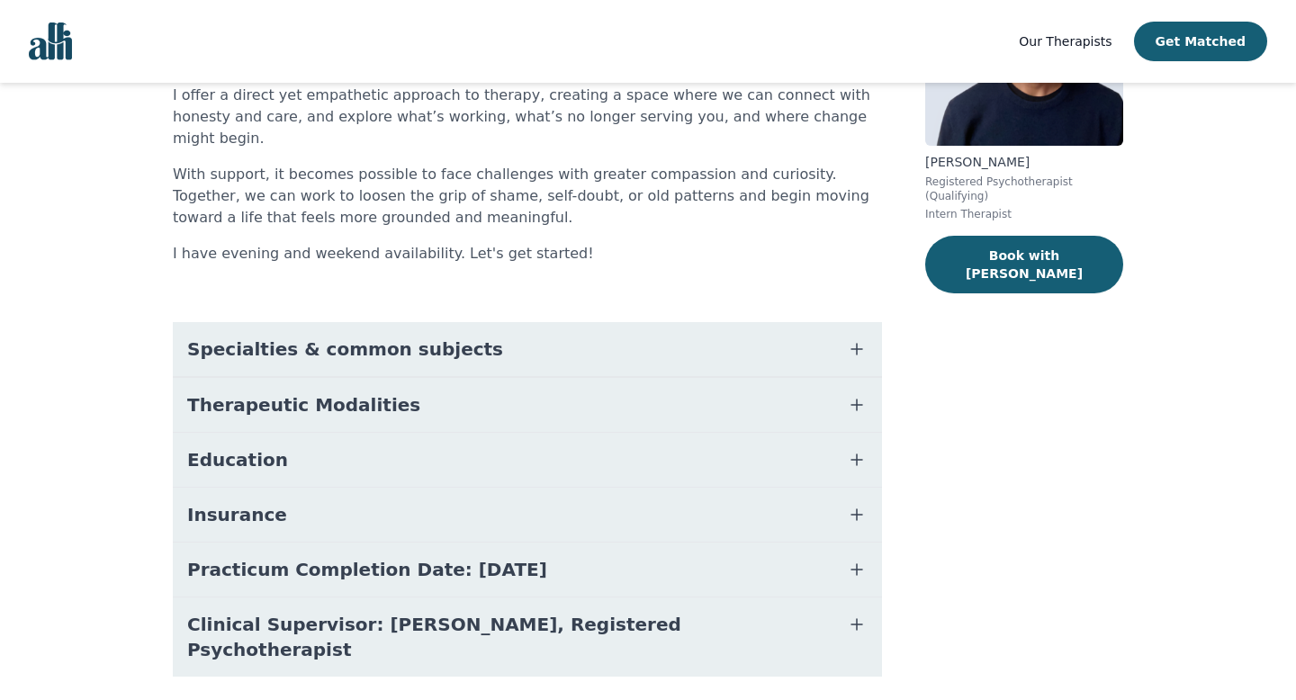
scroll to position [256, 0]
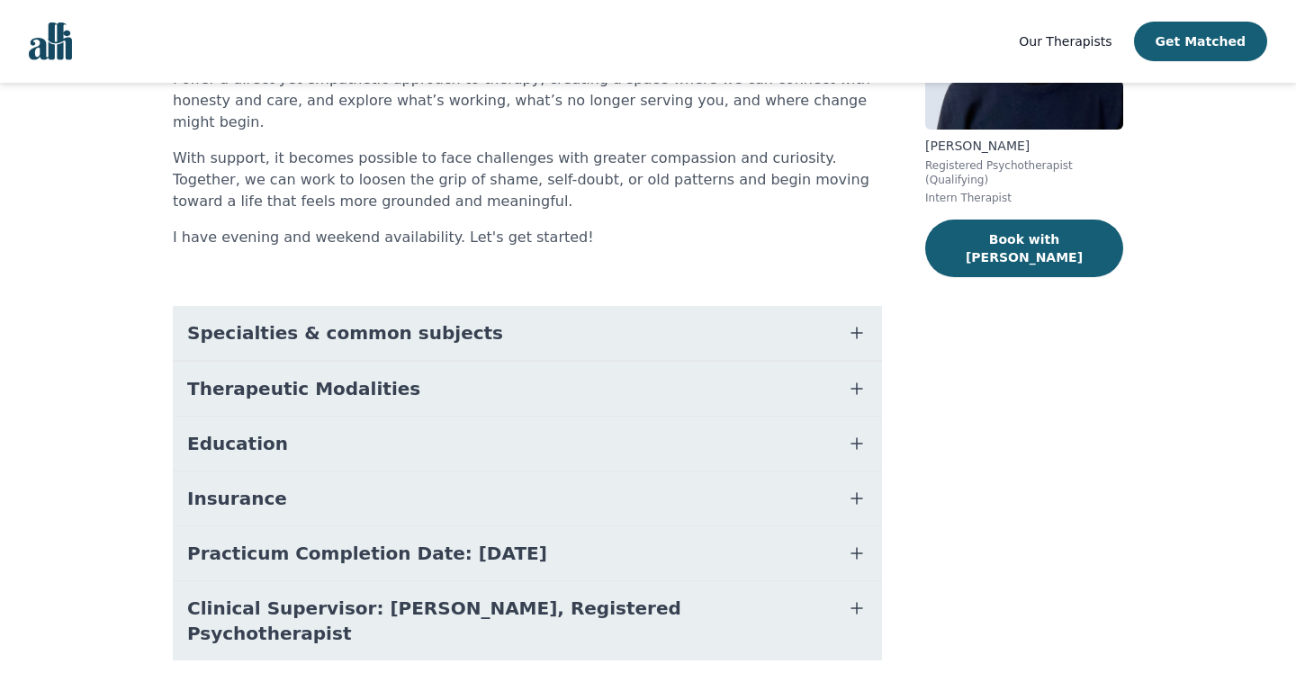
click at [480, 472] on button "Insurance" at bounding box center [527, 499] width 709 height 54
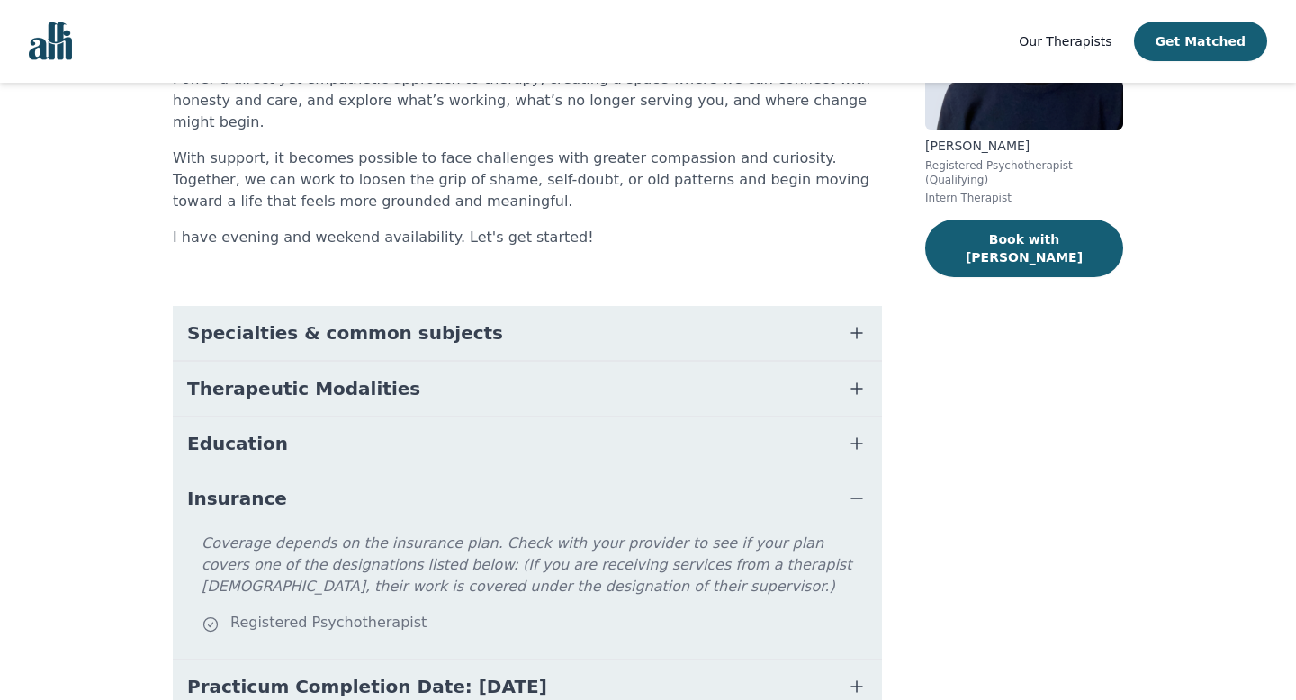
click at [479, 472] on button "Insurance" at bounding box center [527, 499] width 709 height 54
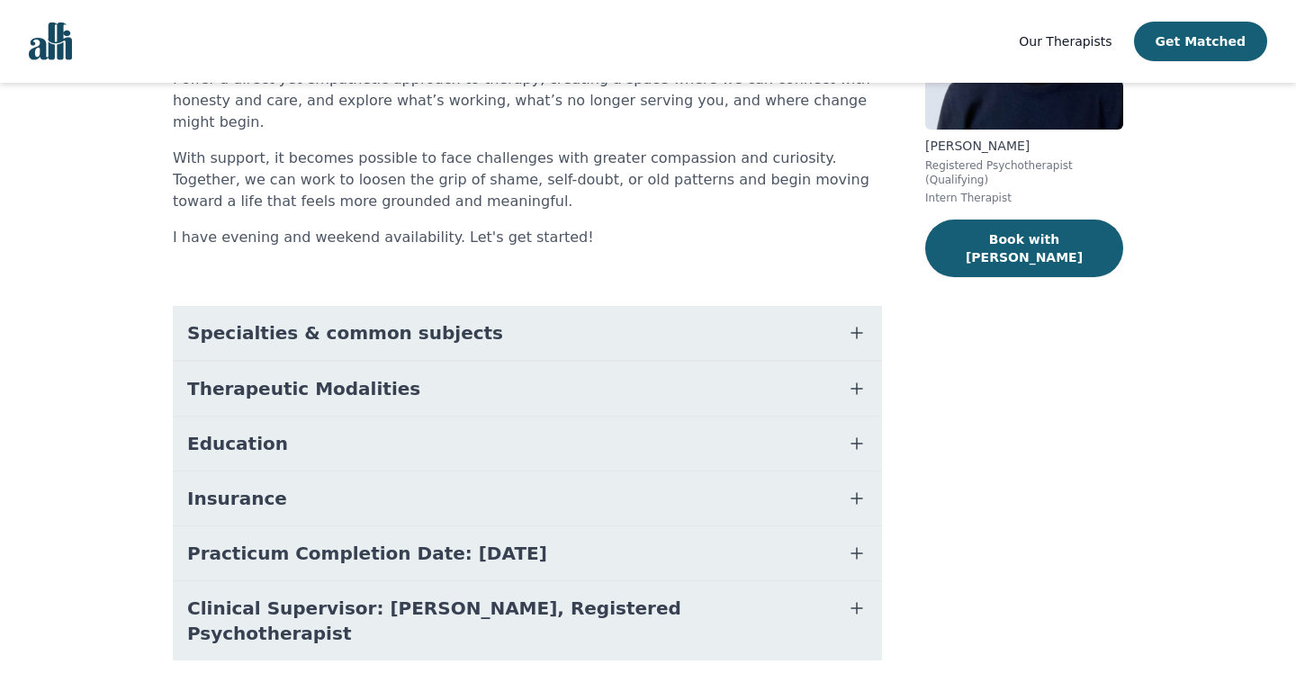
click at [482, 425] on button "Education" at bounding box center [527, 444] width 709 height 54
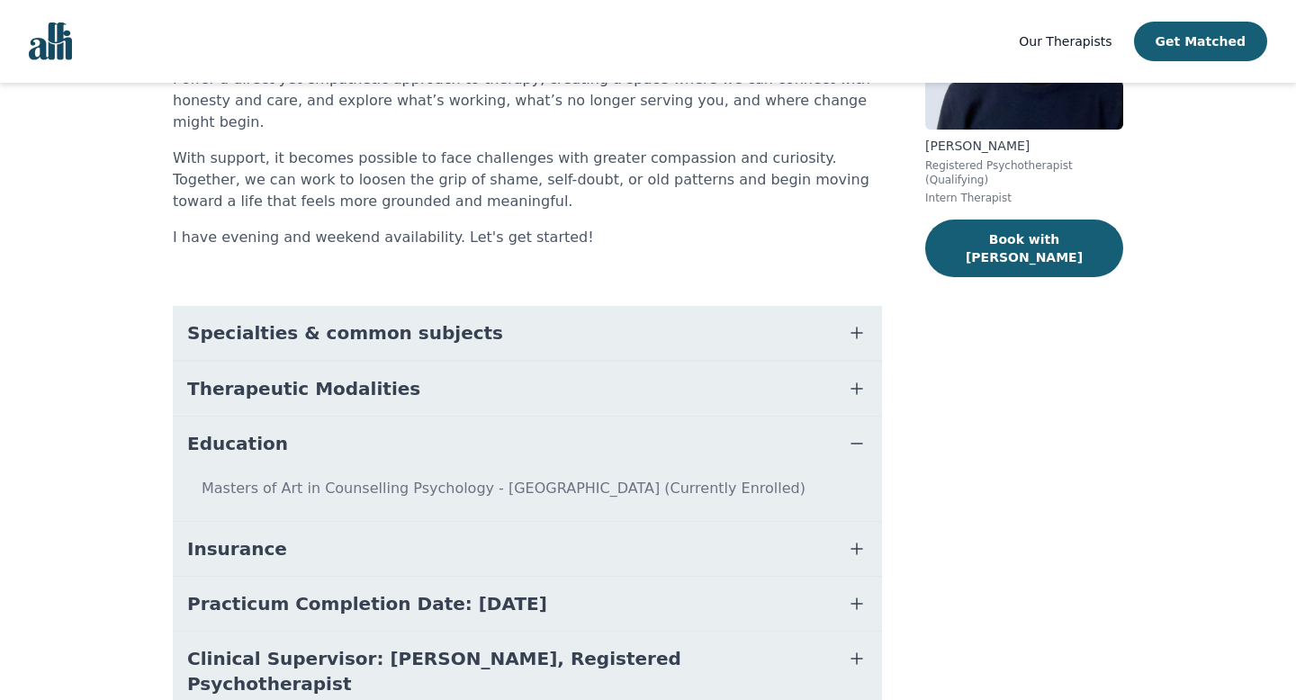
click at [482, 425] on button "Education" at bounding box center [527, 444] width 709 height 54
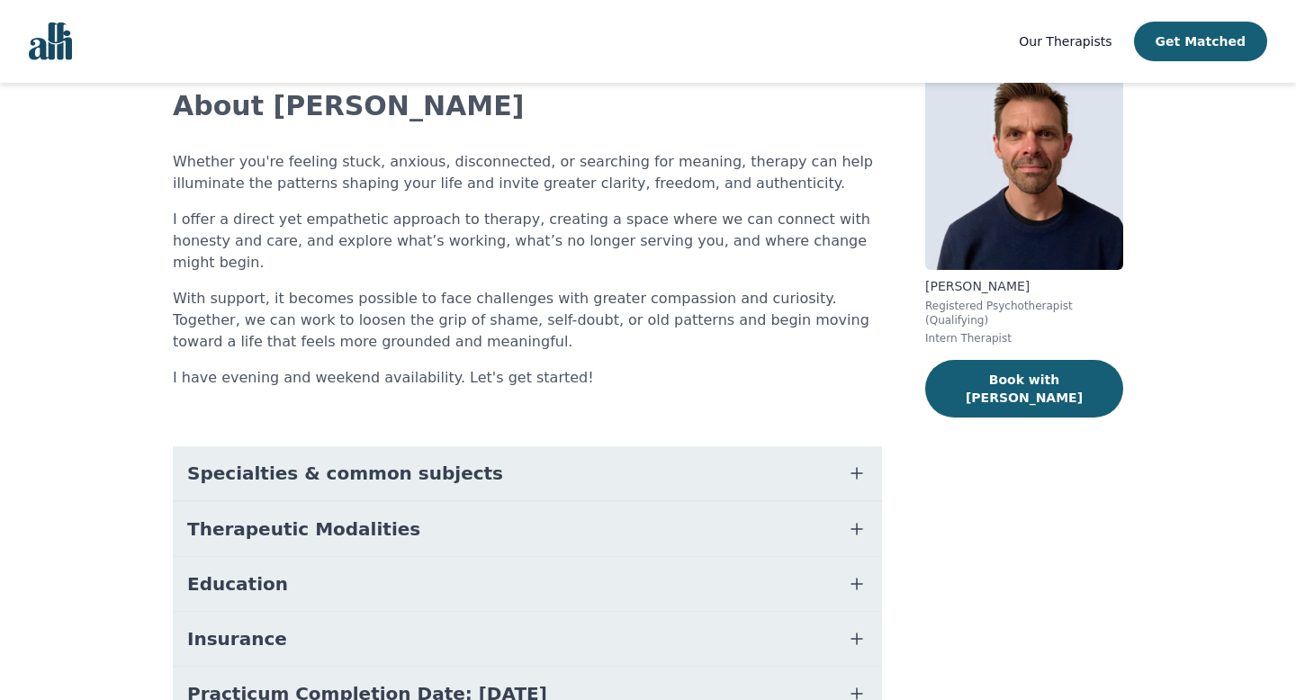
scroll to position [0, 0]
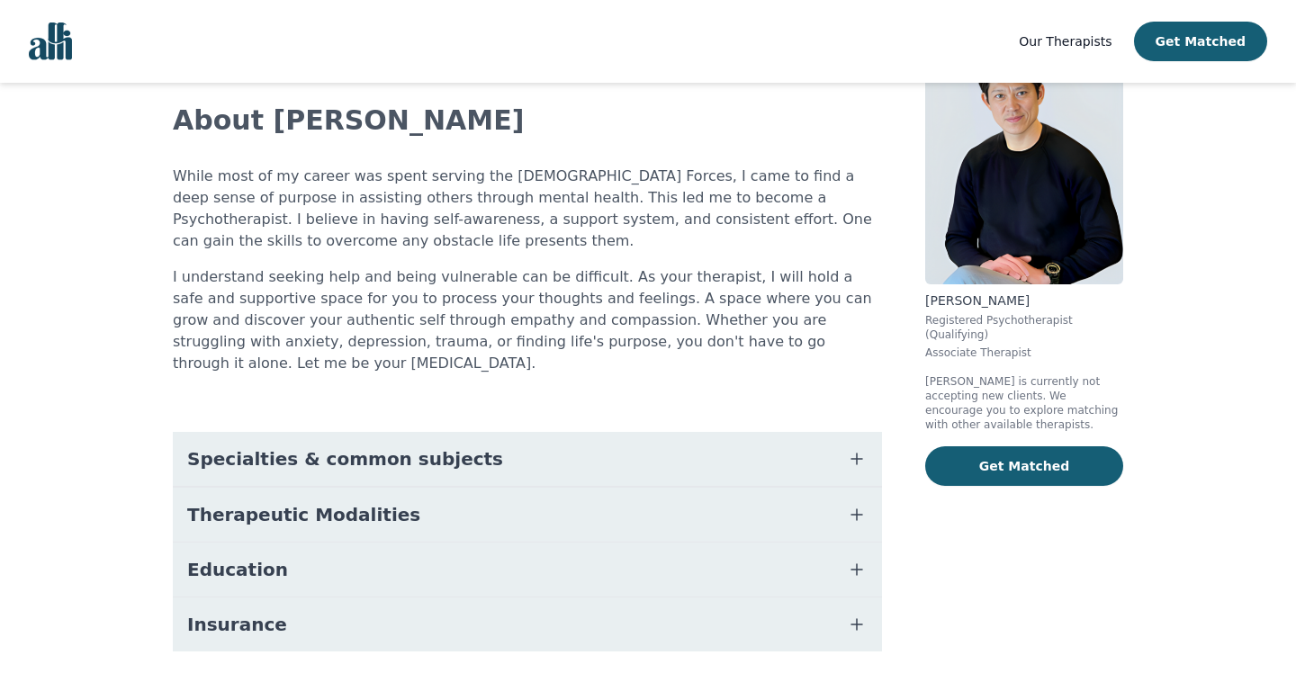
scroll to position [117, 0]
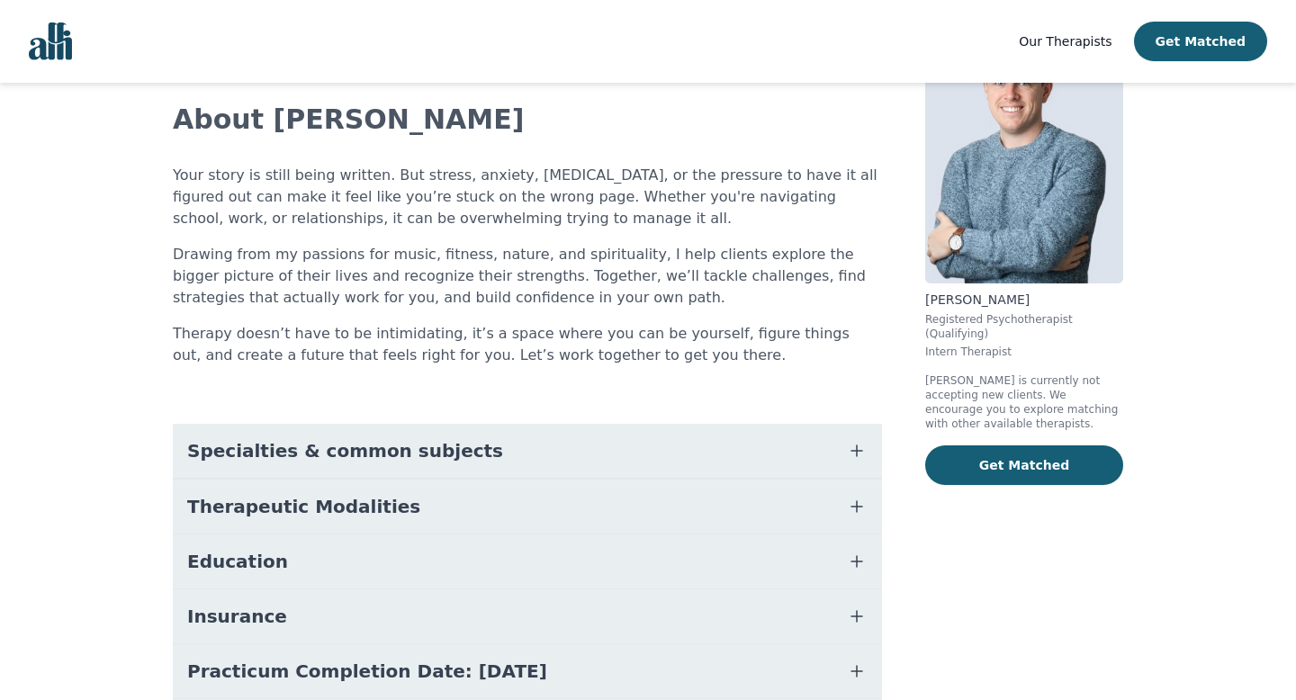
scroll to position [144, 0]
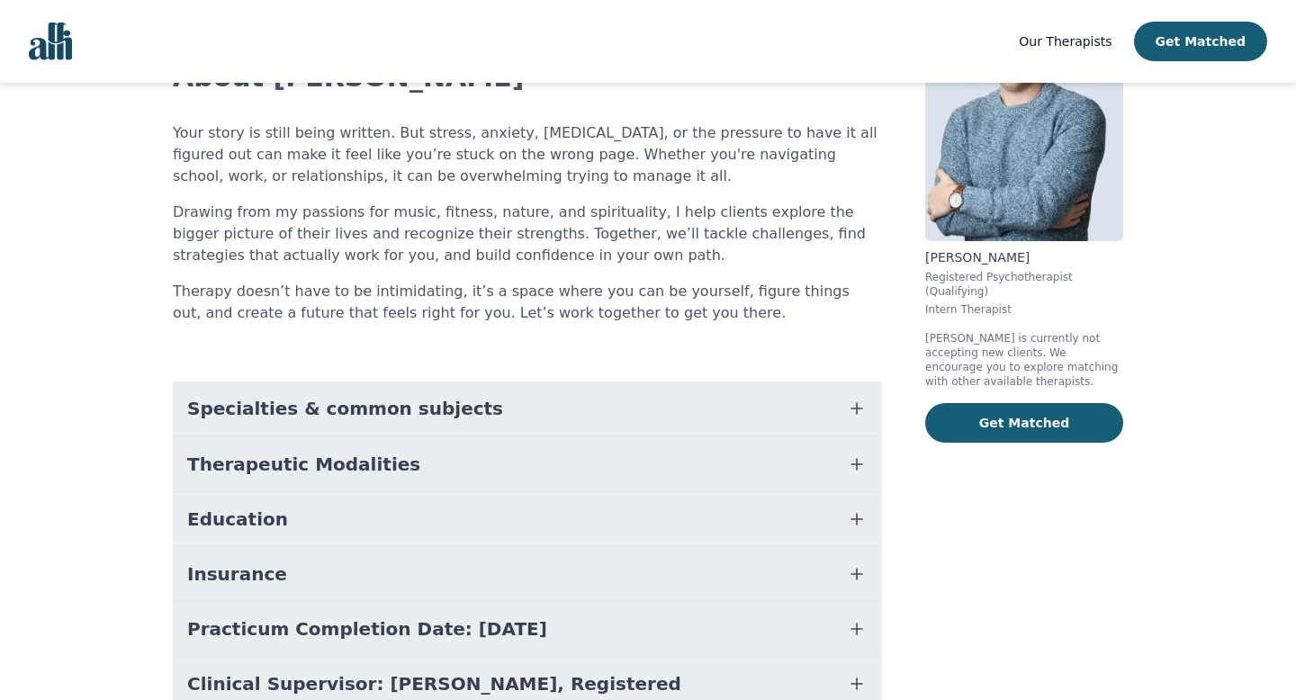
click at [528, 402] on button "Specialties & common subjects" at bounding box center [527, 409] width 709 height 54
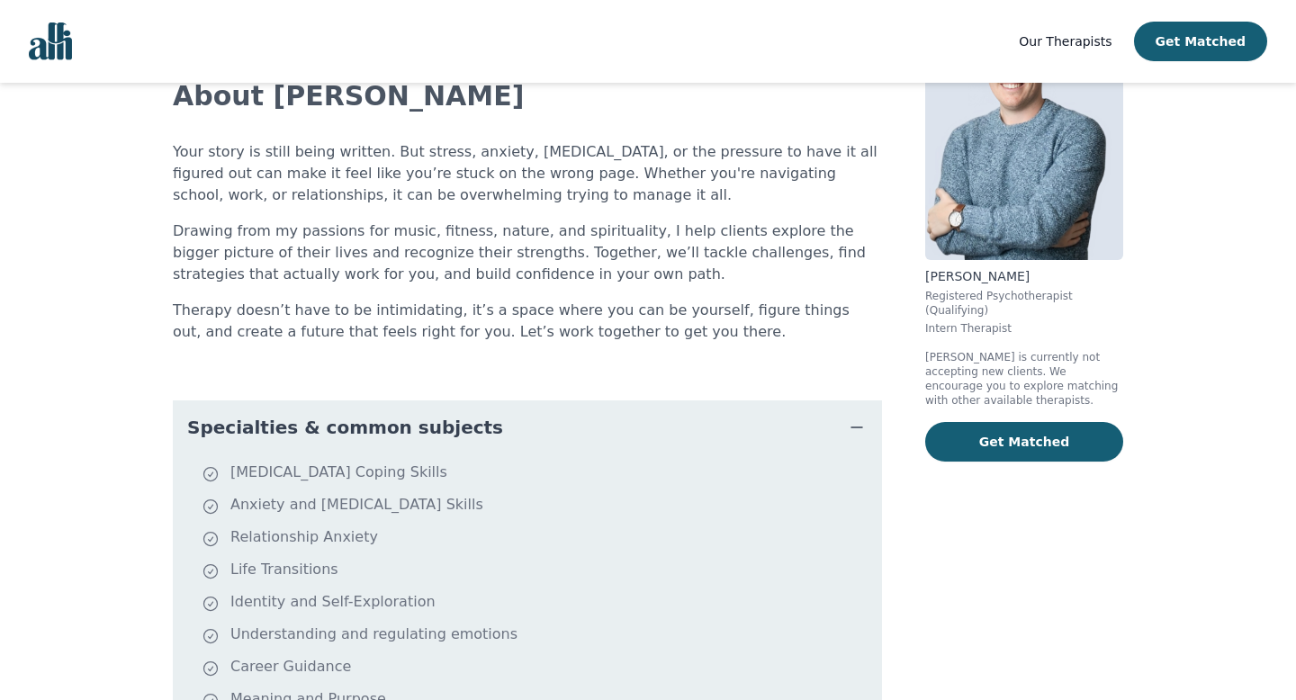
scroll to position [0, 0]
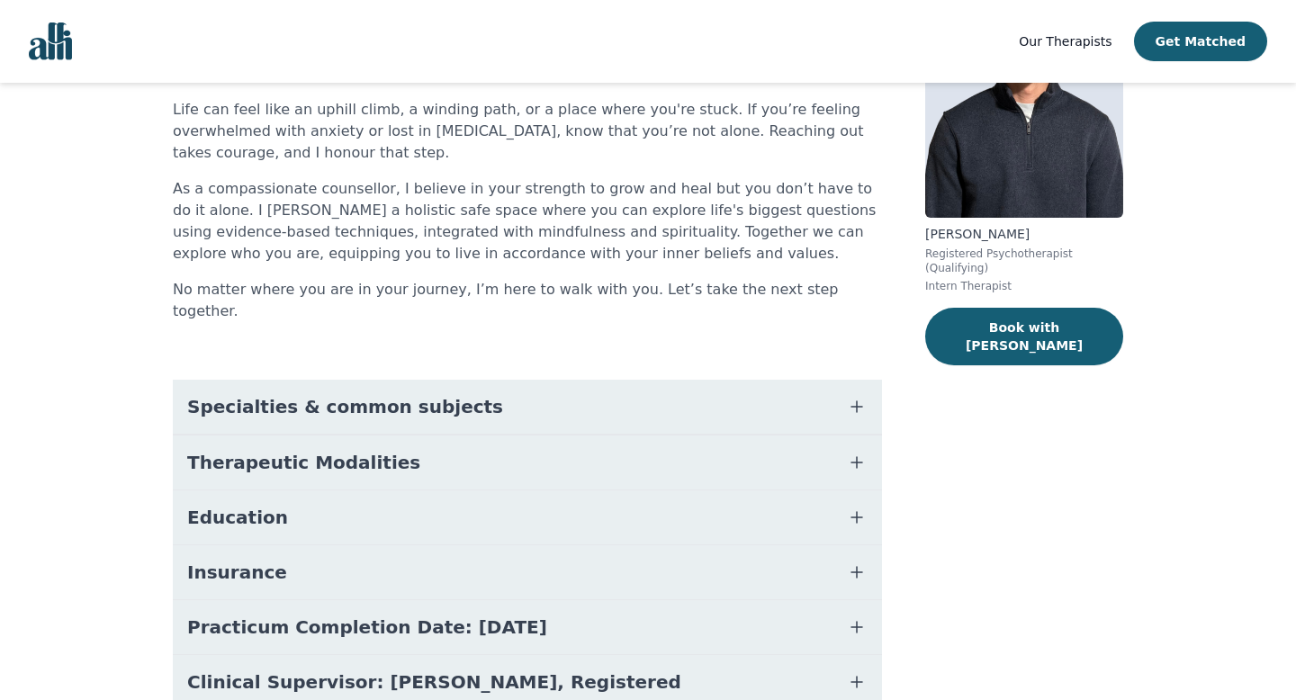
scroll to position [170, 0]
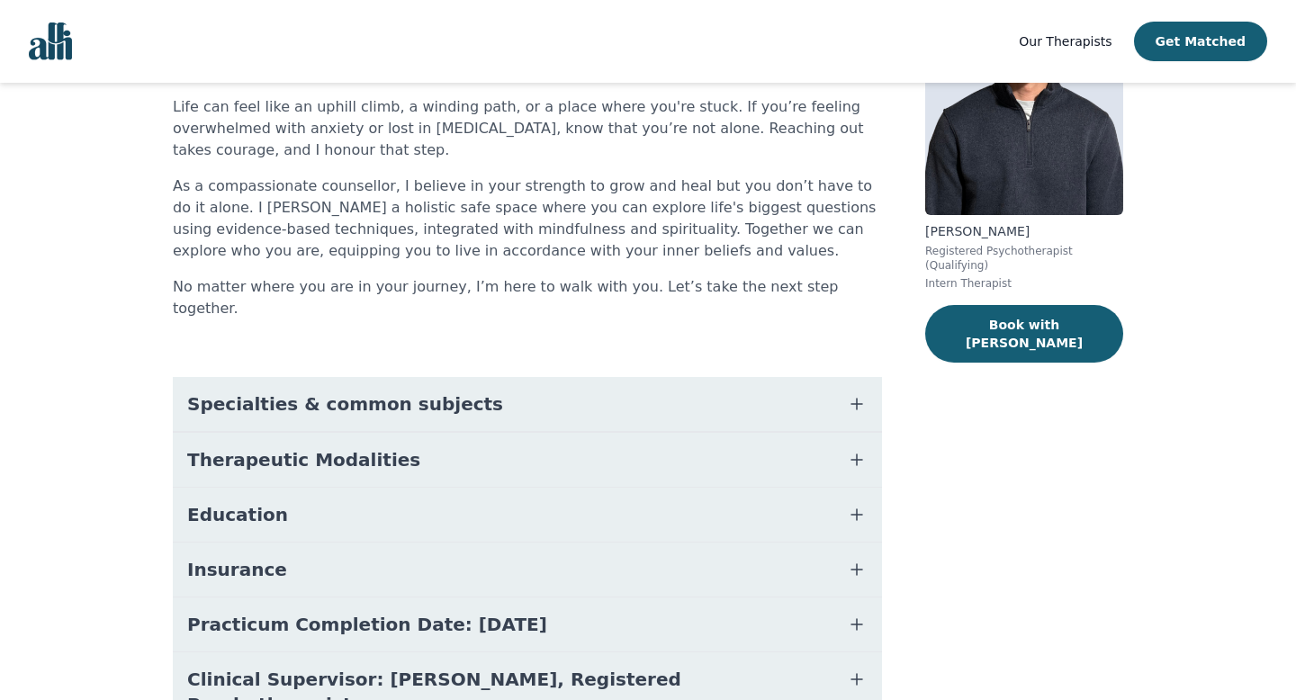
click at [581, 377] on button "Specialties & common subjects" at bounding box center [527, 404] width 709 height 54
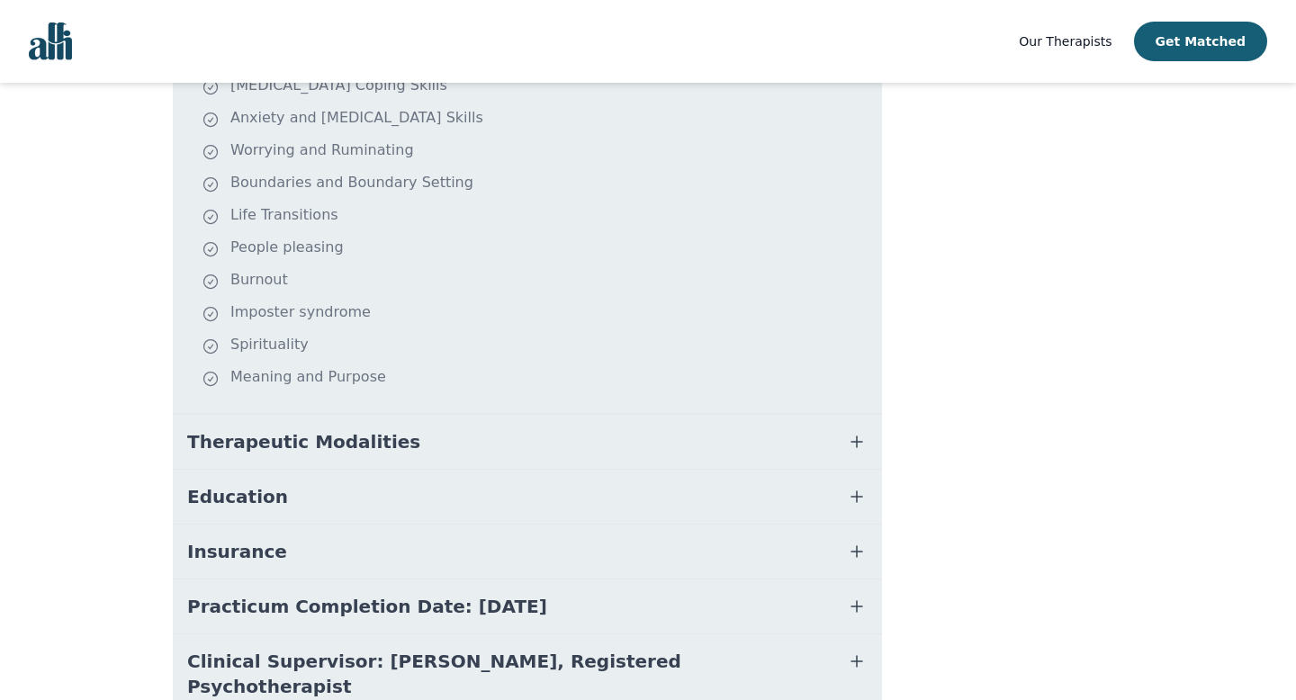
scroll to position [553, 0]
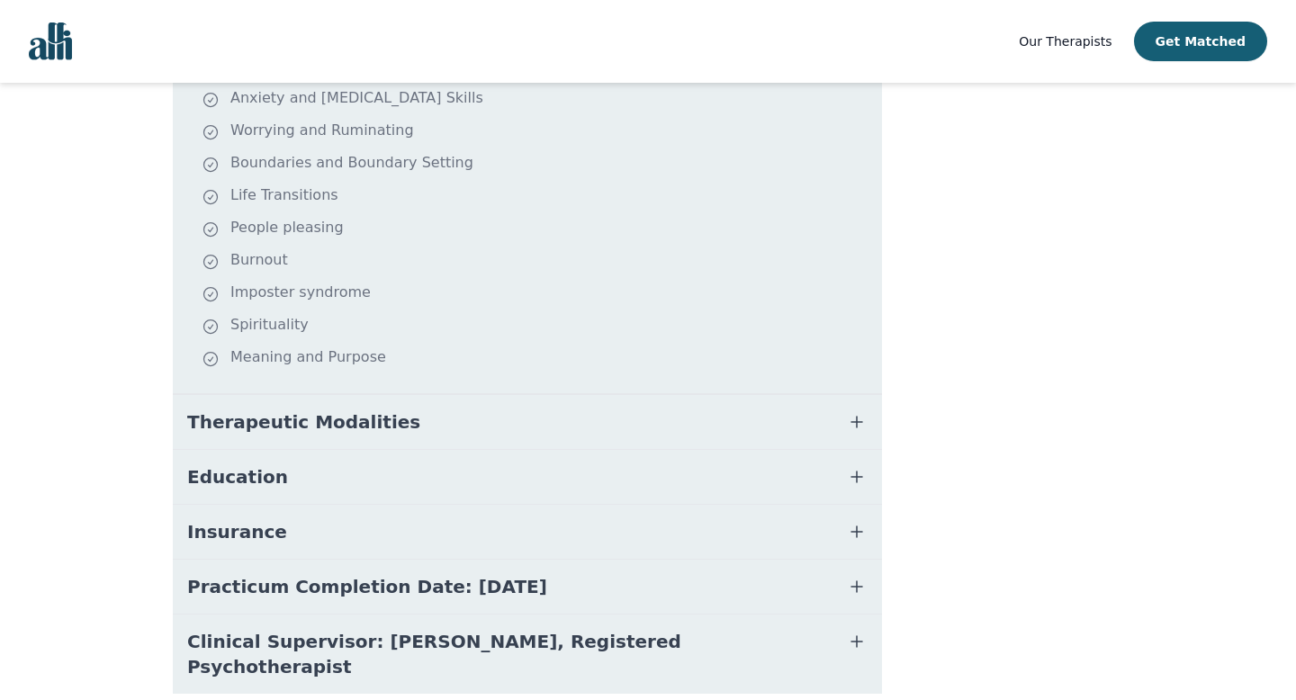
click at [538, 395] on button "Therapeutic Modalities" at bounding box center [527, 422] width 709 height 54
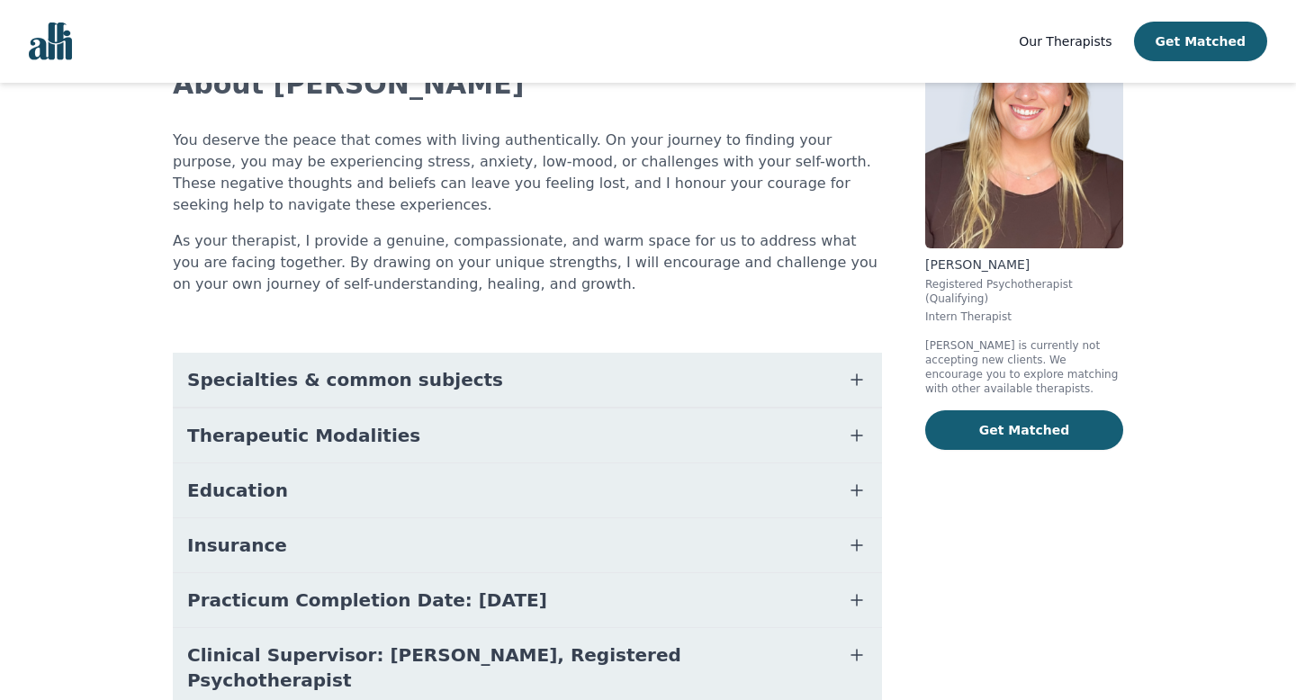
scroll to position [205, 0]
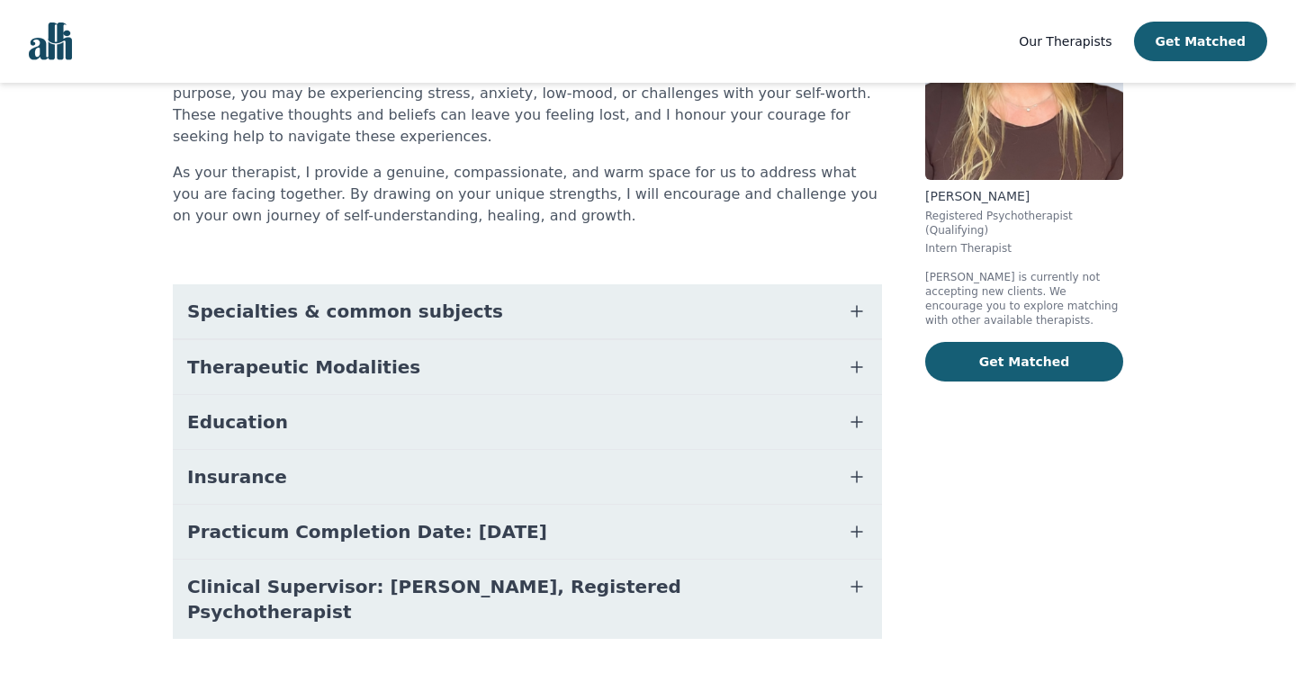
click at [510, 474] on button "Insurance" at bounding box center [527, 477] width 709 height 54
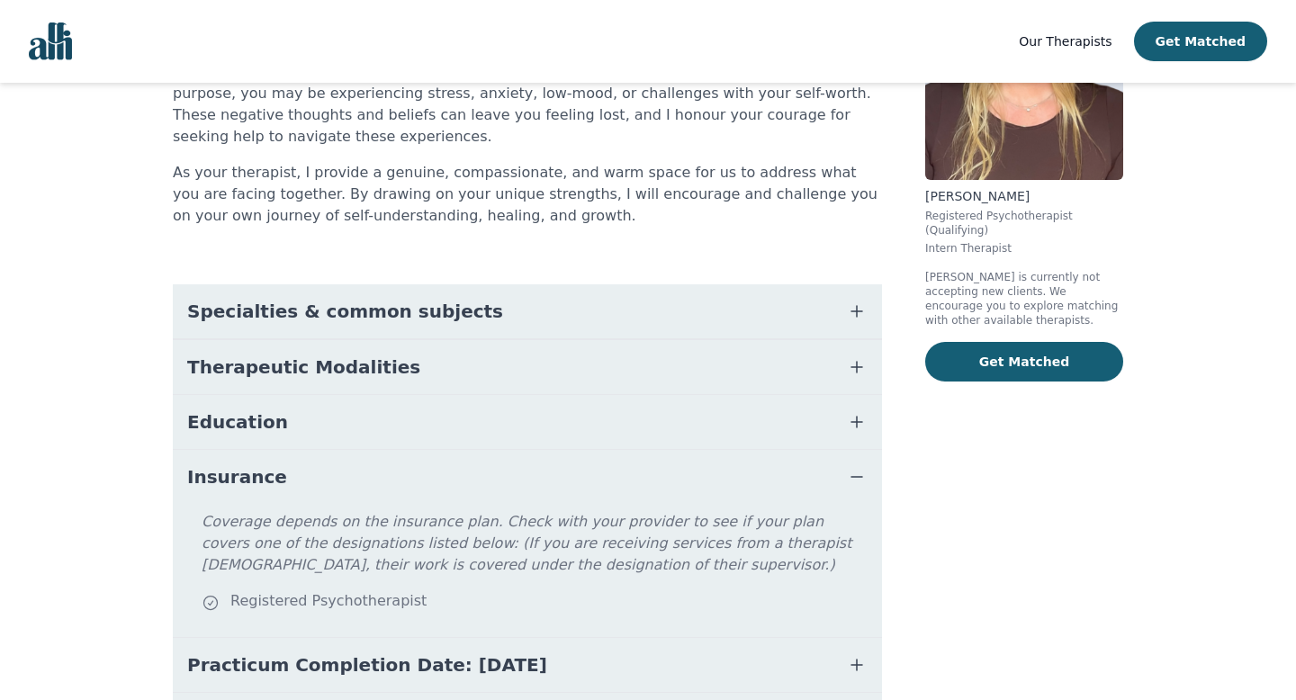
click at [510, 475] on button "Insurance" at bounding box center [527, 477] width 709 height 54
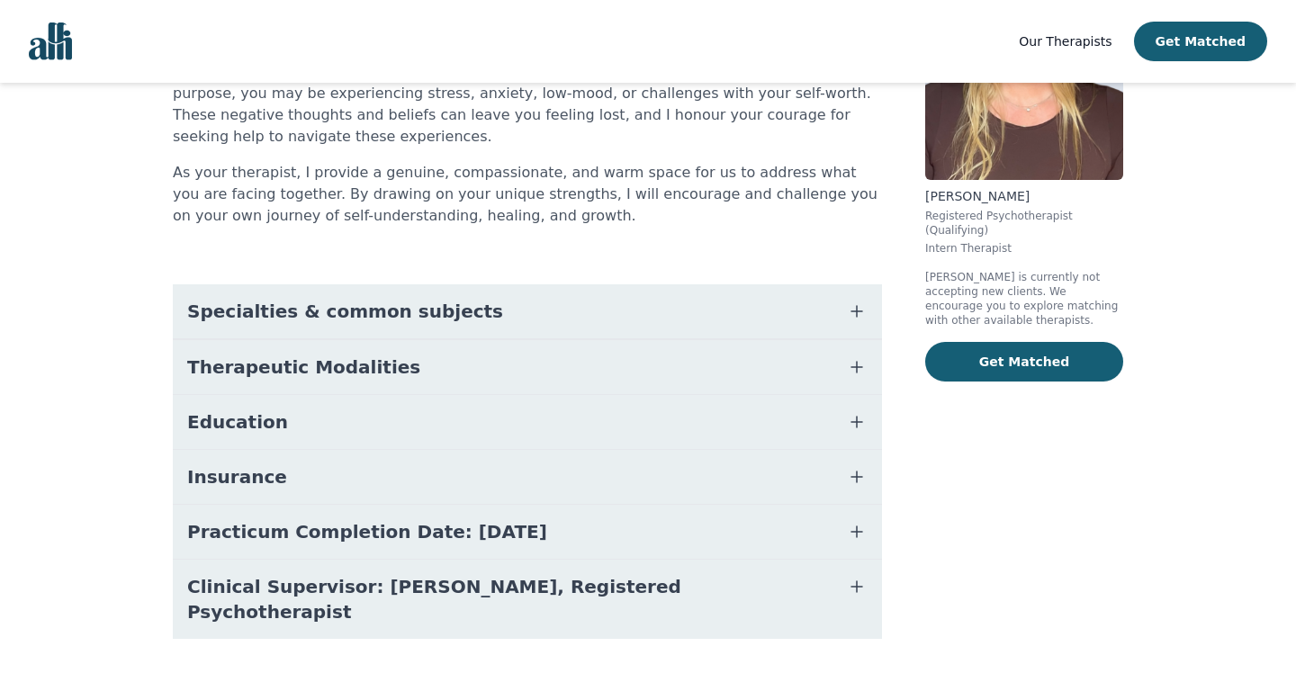
click at [518, 432] on button "Education" at bounding box center [527, 422] width 709 height 54
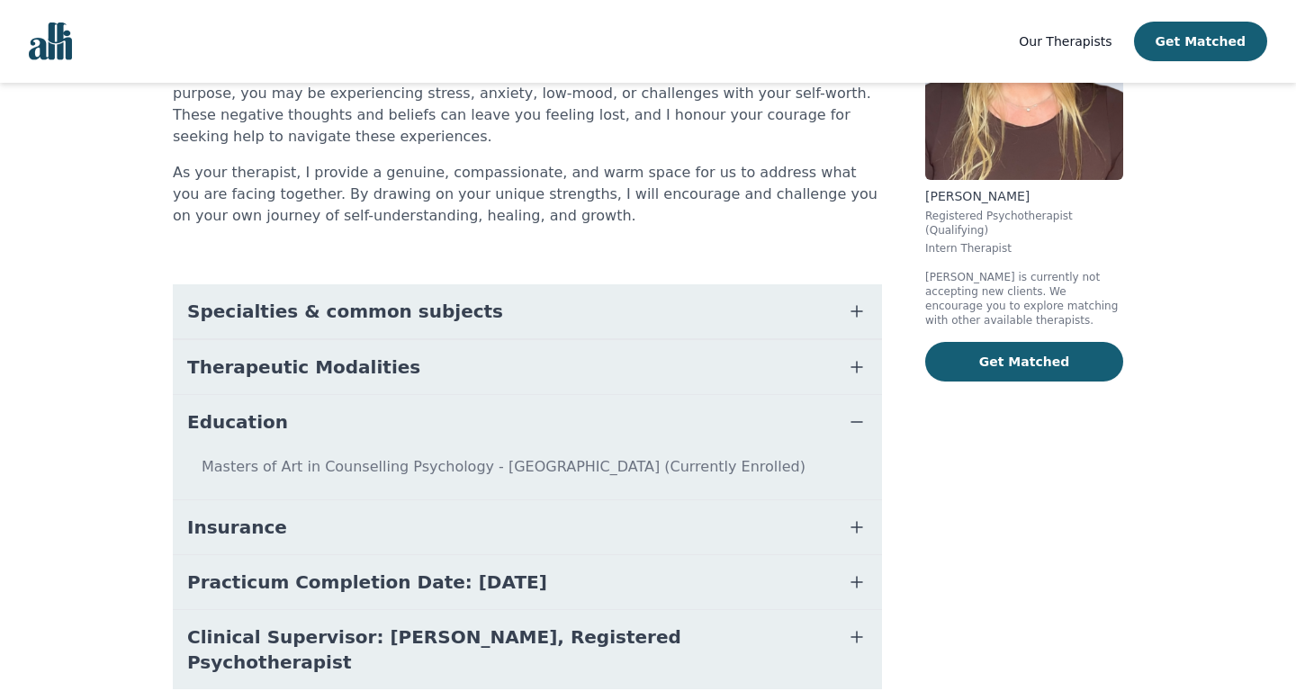
click at [518, 432] on button "Education" at bounding box center [527, 422] width 709 height 54
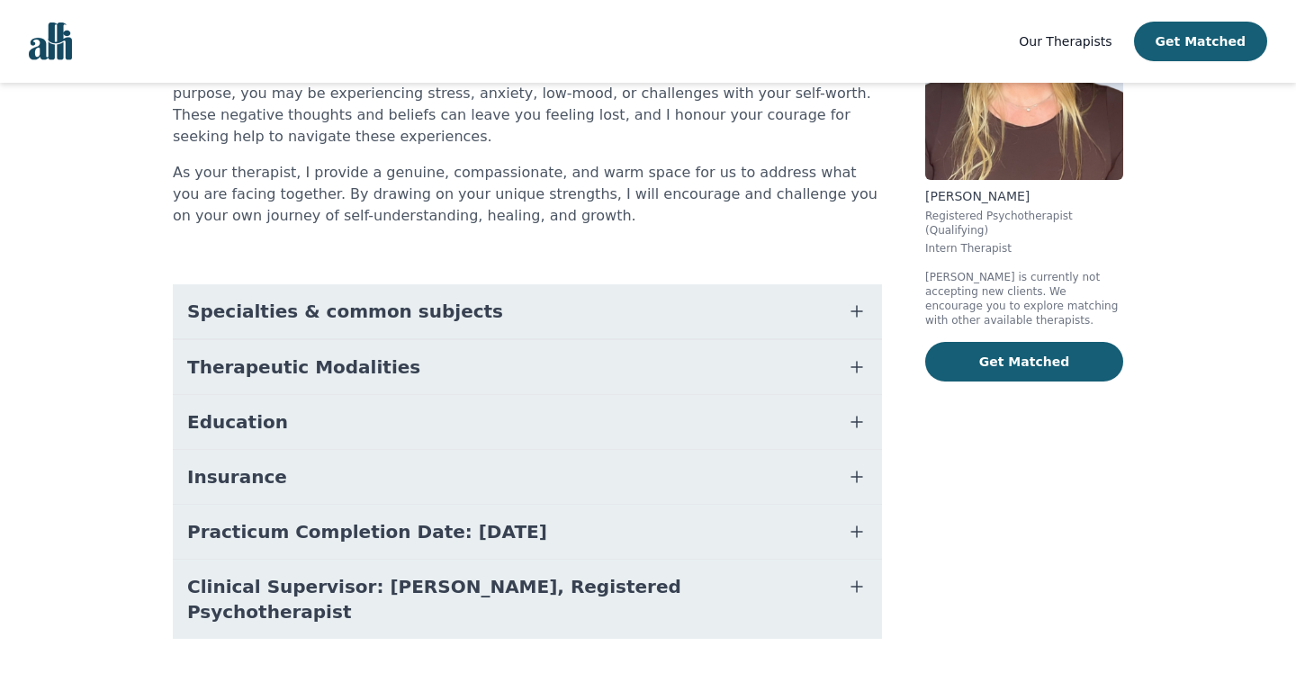
click at [523, 377] on button "Therapeutic Modalities" at bounding box center [527, 367] width 709 height 54
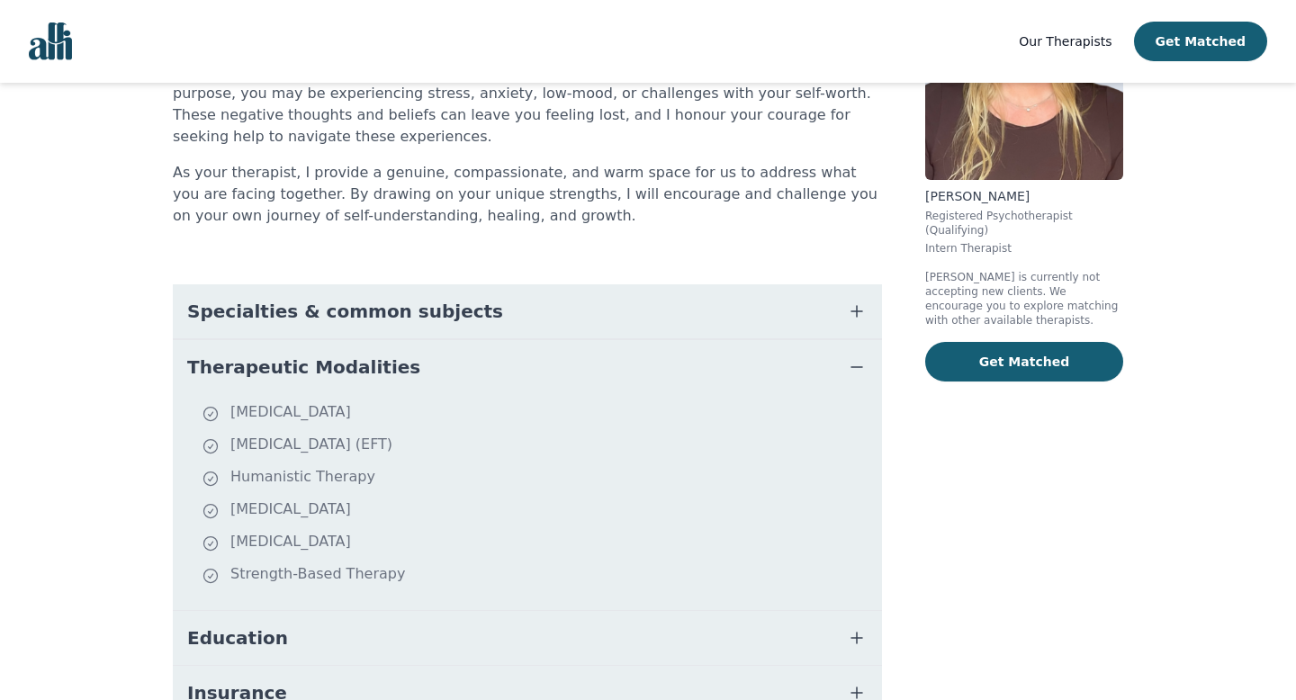
click at [523, 377] on button "Therapeutic Modalities" at bounding box center [527, 367] width 709 height 54
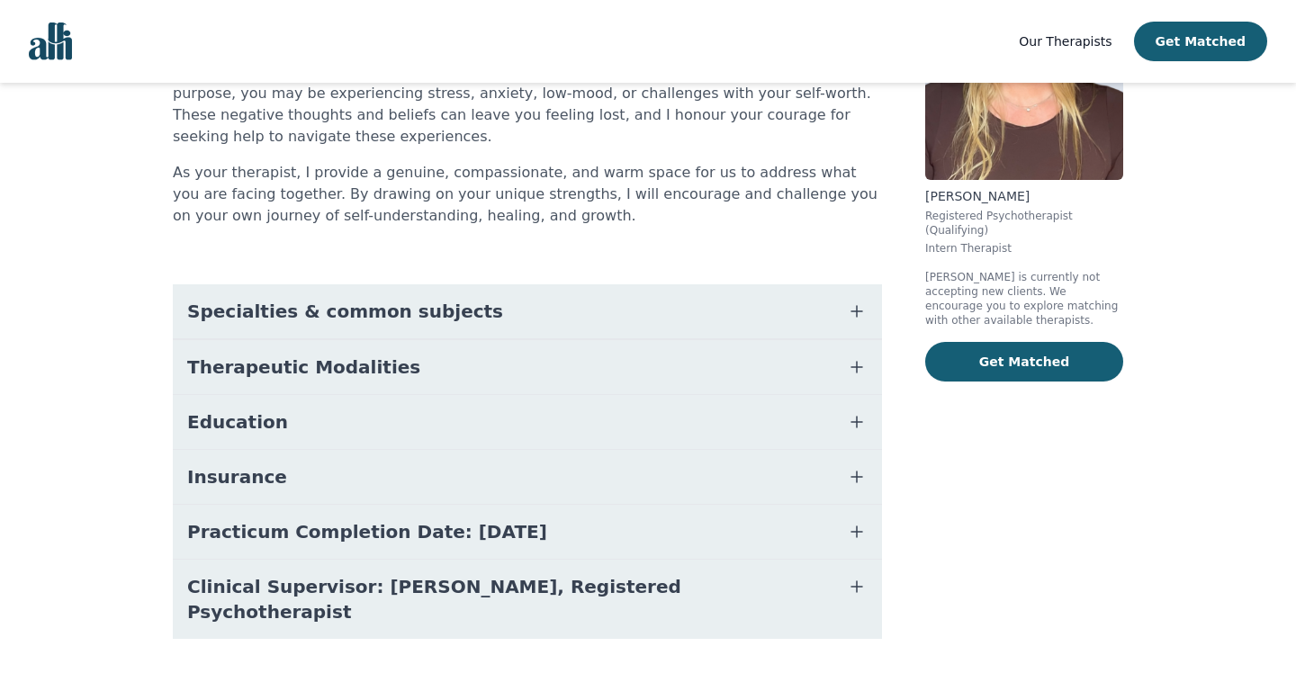
click at [520, 418] on button "Education" at bounding box center [527, 422] width 709 height 54
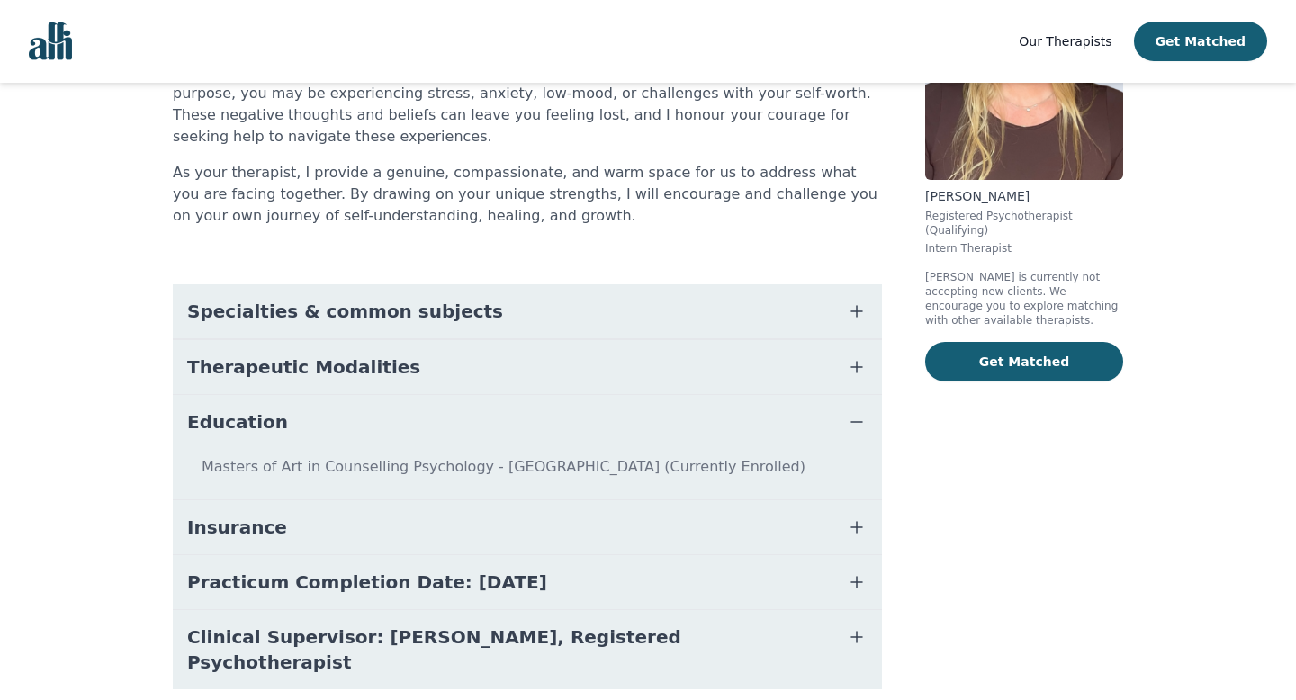
click at [520, 418] on button "Education" at bounding box center [527, 422] width 709 height 54
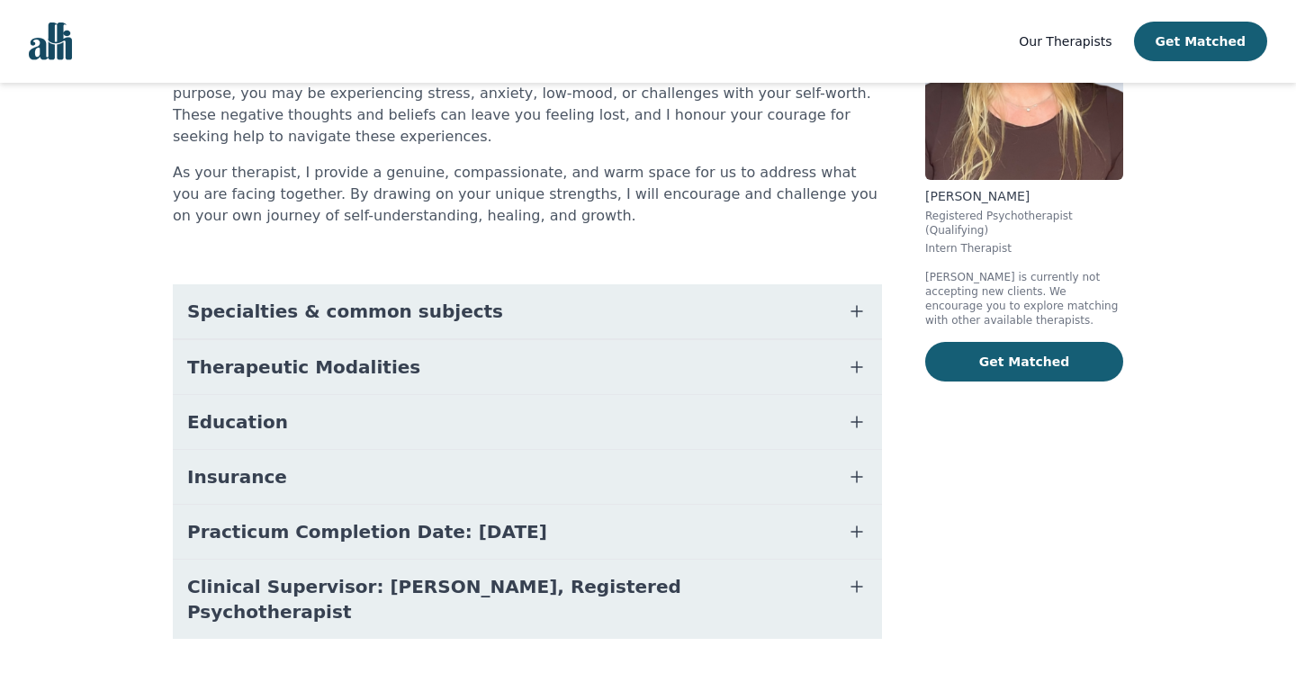
click at [385, 378] on button "Therapeutic Modalities" at bounding box center [527, 367] width 709 height 54
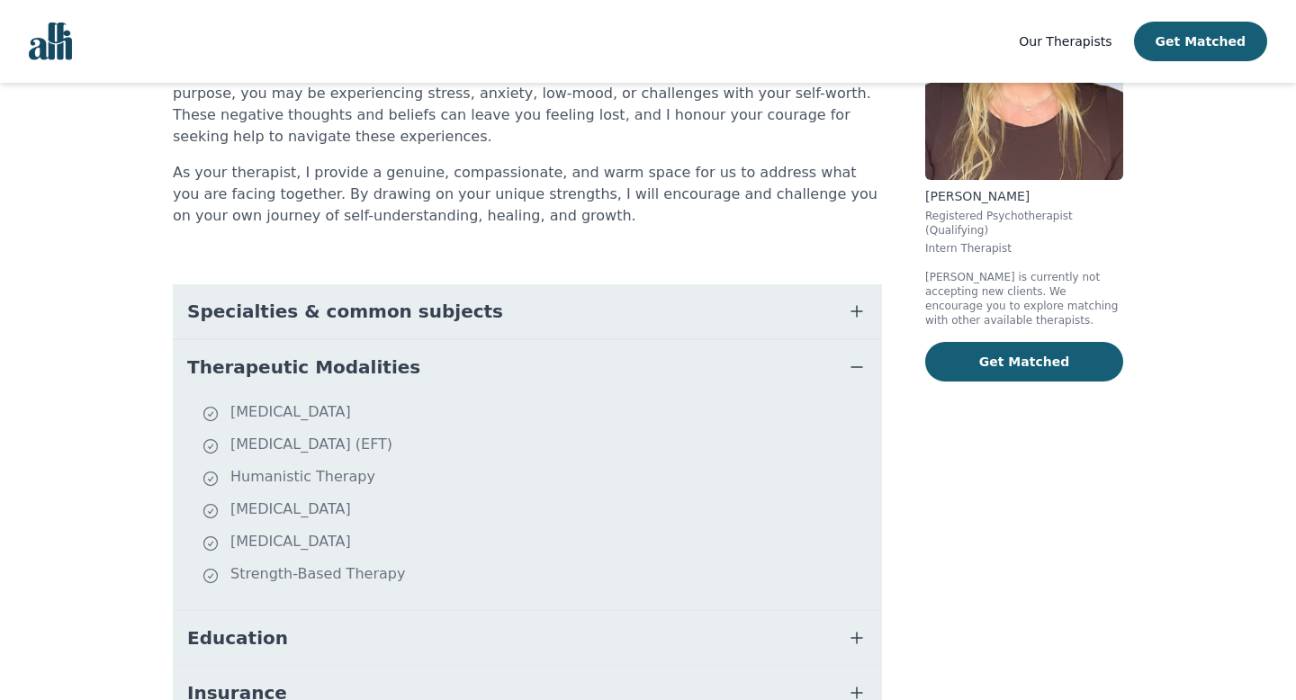
click at [384, 378] on button "Therapeutic Modalities" at bounding box center [527, 367] width 709 height 54
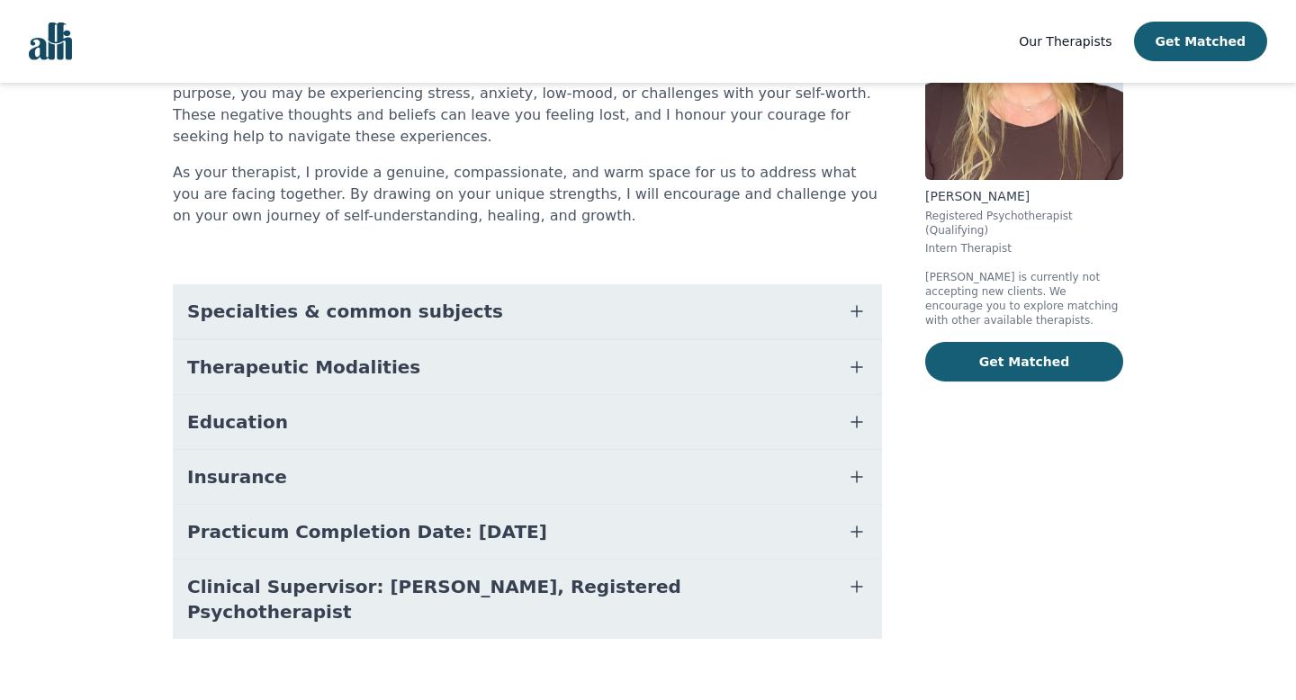
click at [434, 312] on span "Specialties & common subjects" at bounding box center [345, 311] width 316 height 25
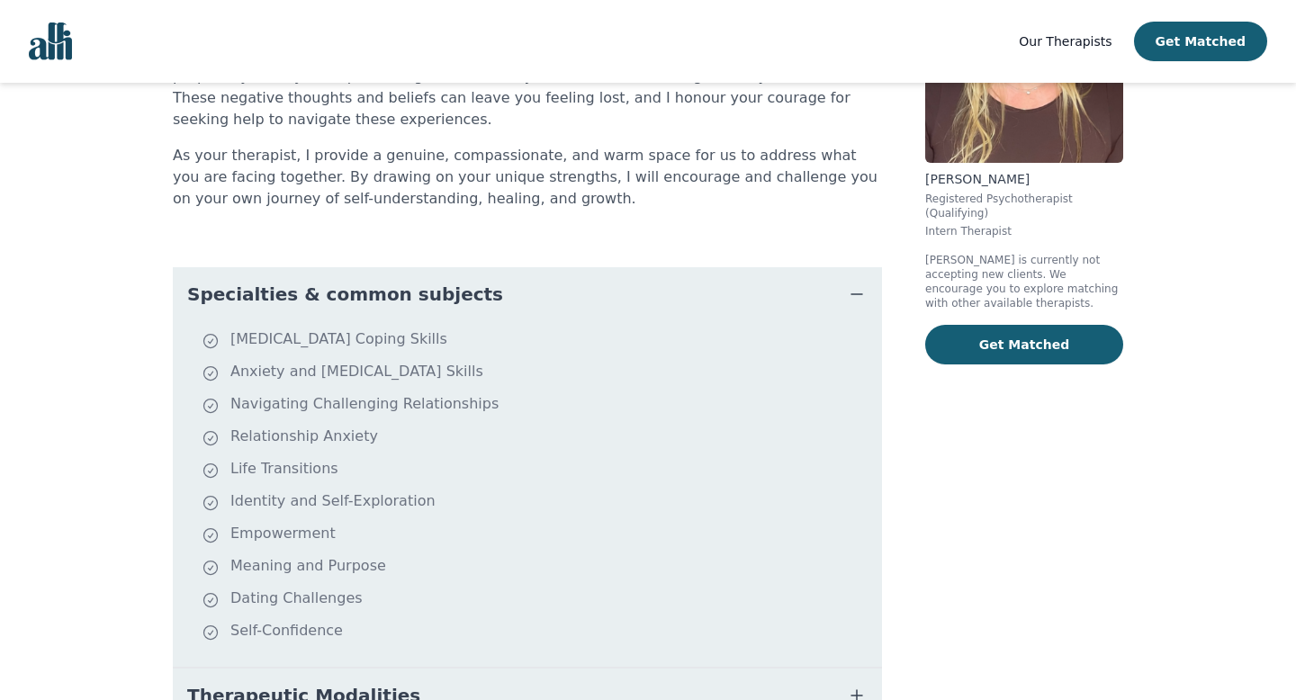
scroll to position [0, 0]
